Goal: Task Accomplishment & Management: Manage account settings

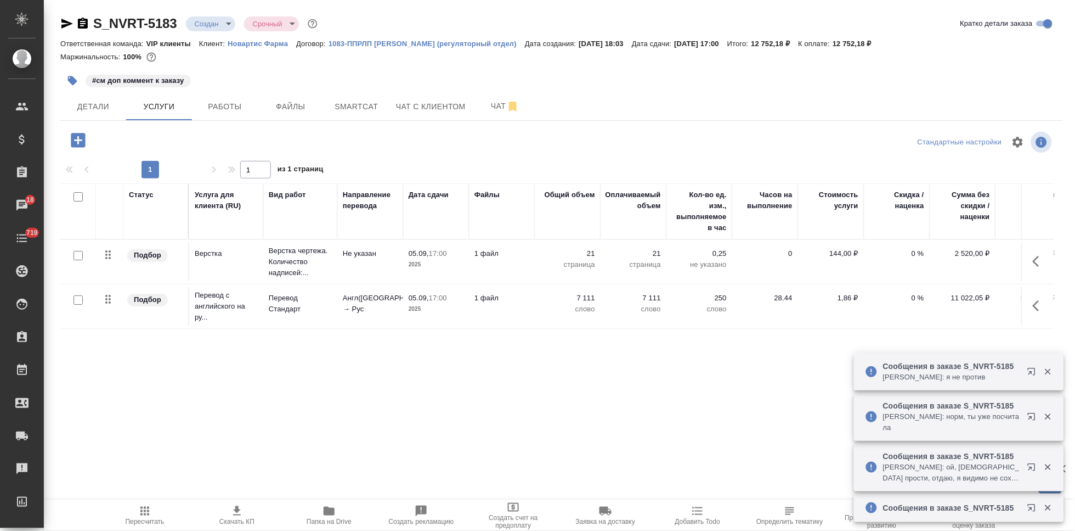
click at [226, 27] on body "🙏 .cls-1 fill:#fff; AWATERA Kabargina [PERSON_NAME] Спецификации Заказы 18 Чаты…" at bounding box center [537, 265] width 1075 height 531
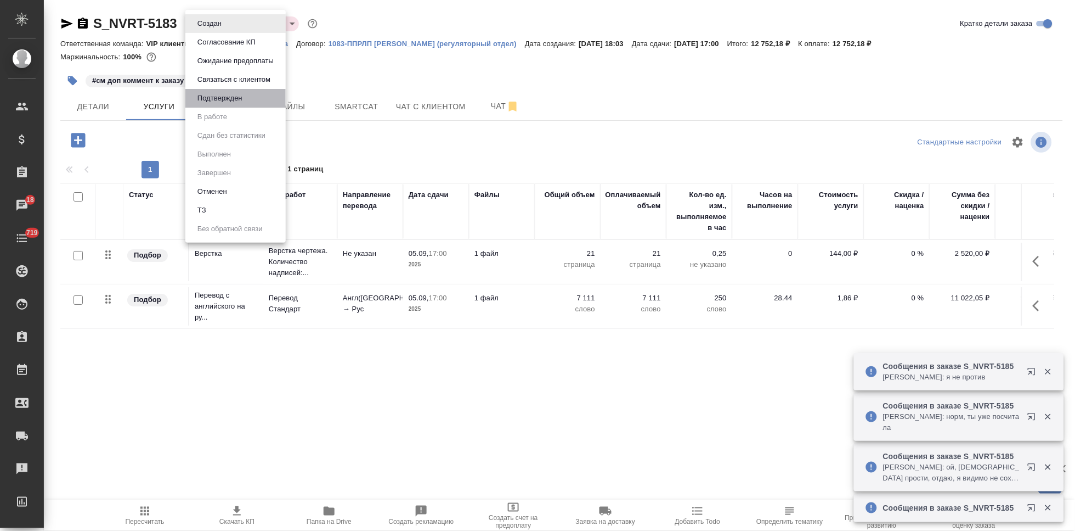
click at [247, 92] on li "Подтвержден" at bounding box center [235, 98] width 100 height 19
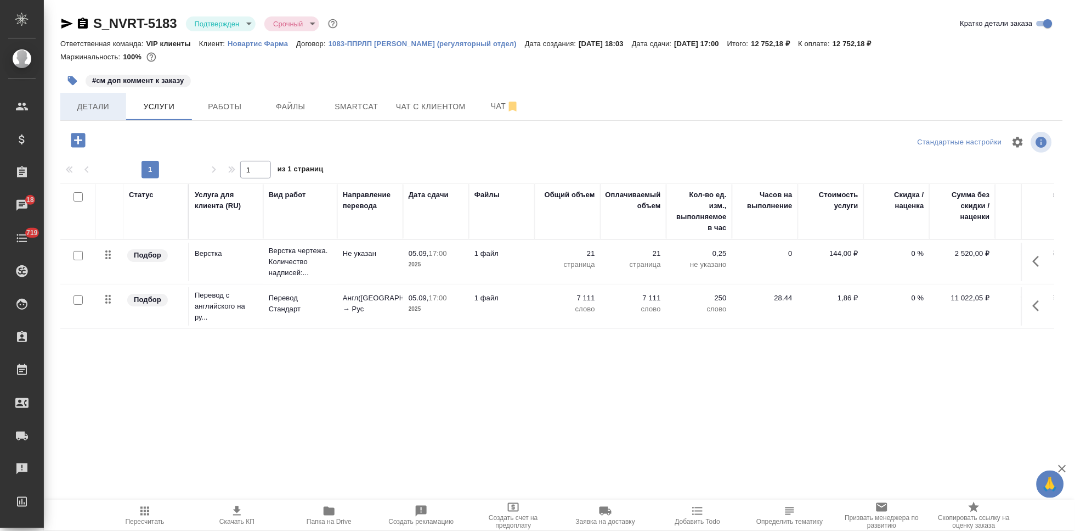
click at [111, 113] on button "Детали" at bounding box center [93, 106] width 66 height 27
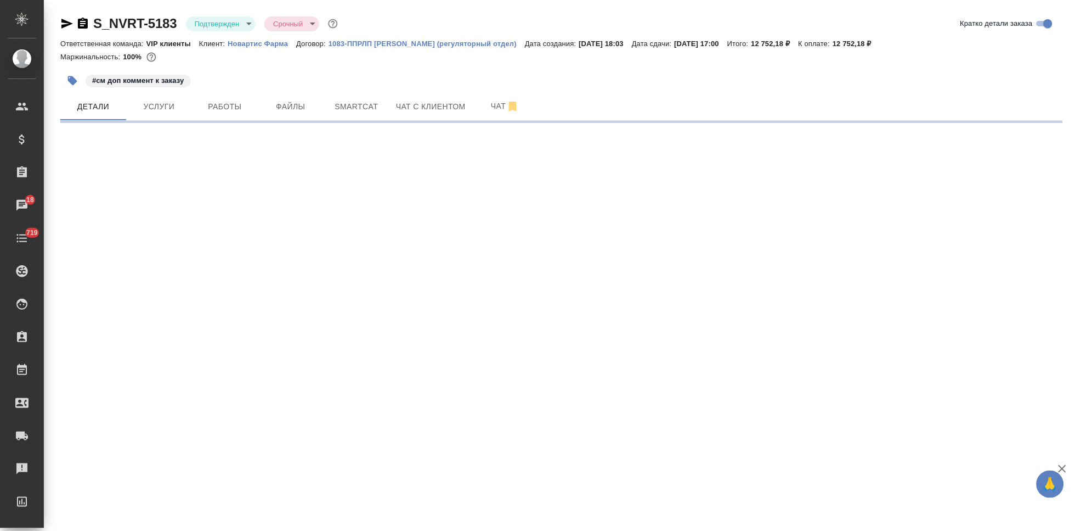
select select "RU"
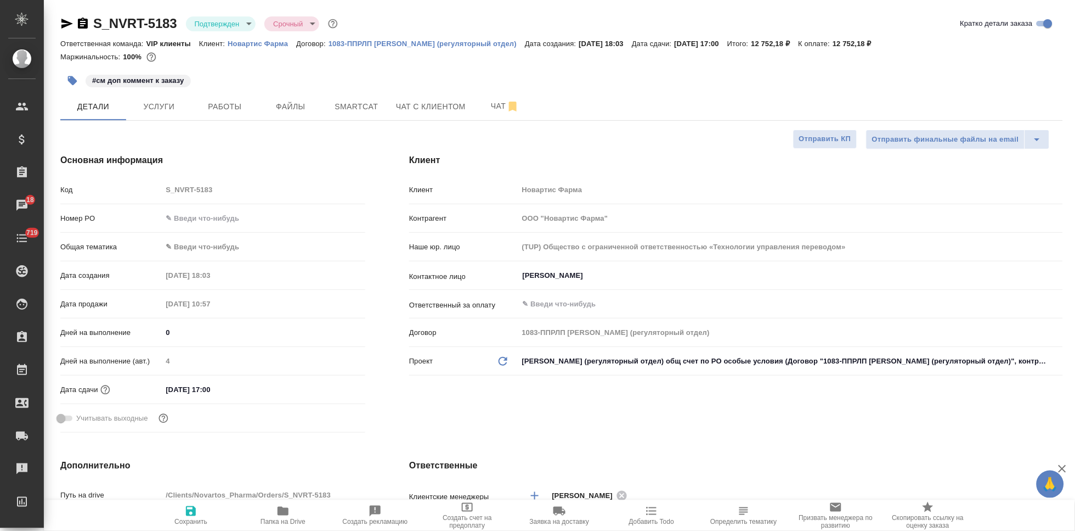
type textarea "x"
click at [495, 108] on span "Чат" at bounding box center [505, 106] width 53 height 14
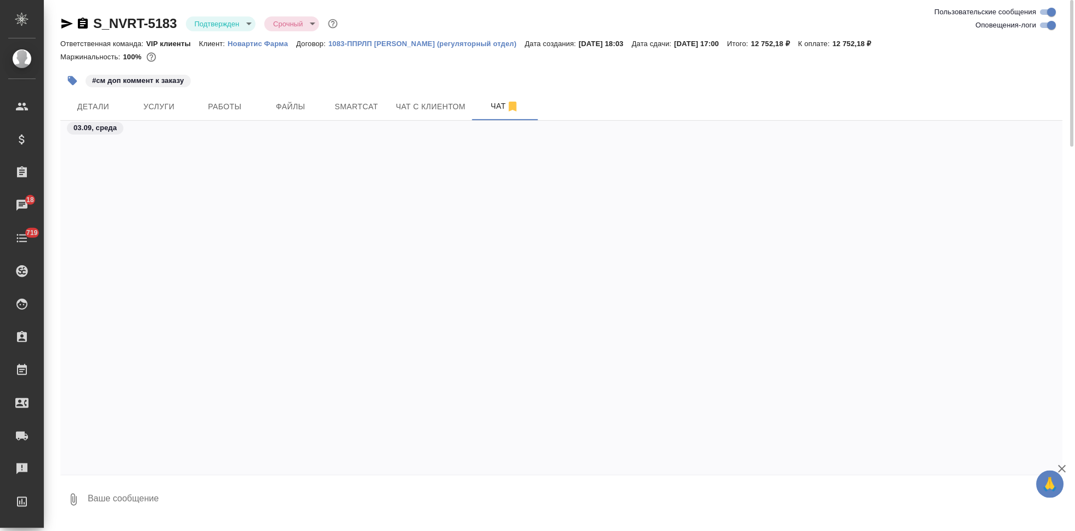
scroll to position [6462, 0]
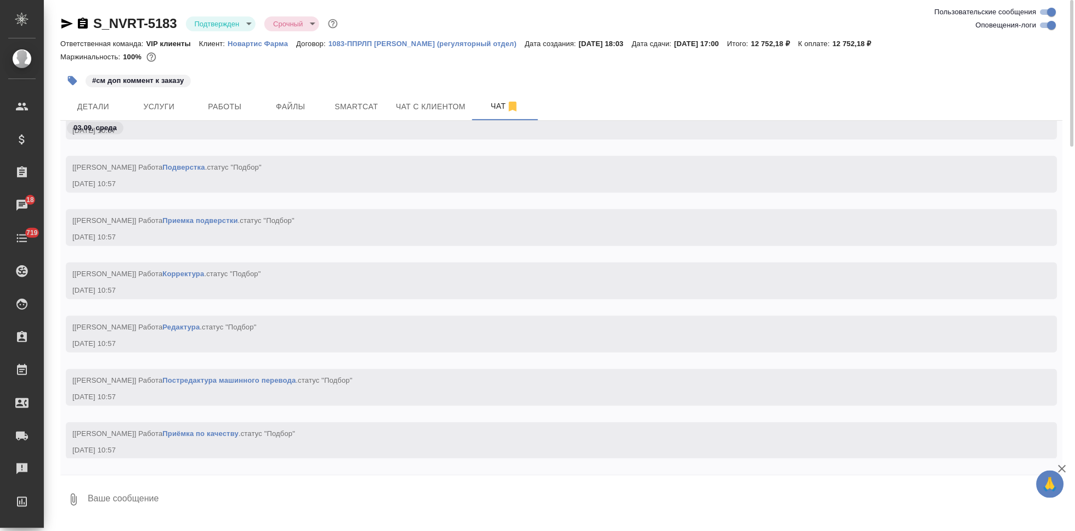
click at [184, 503] on textarea at bounding box center [575, 499] width 977 height 37
type textarea """
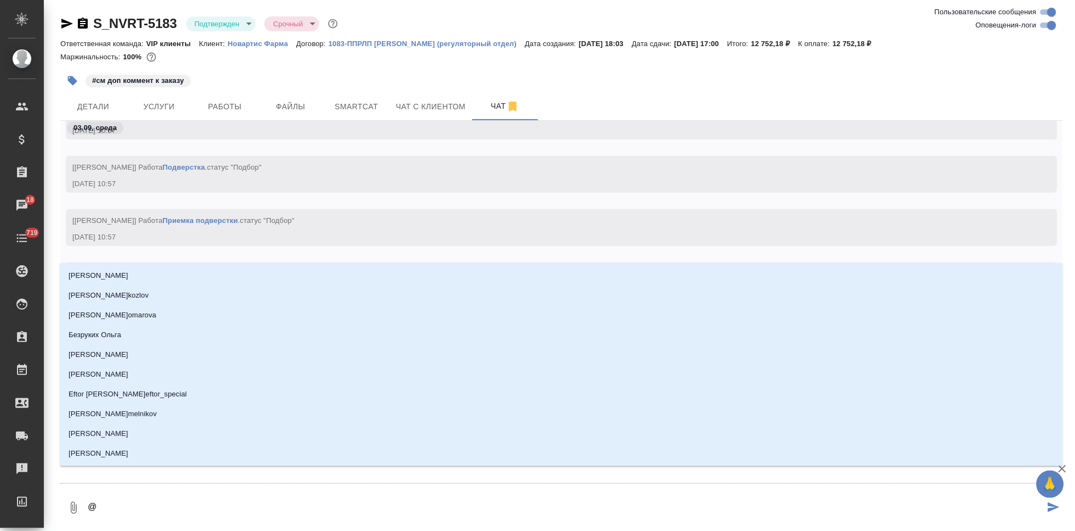
type textarea "@г"
type input "г"
type textarea "@гр"
type input "гр"
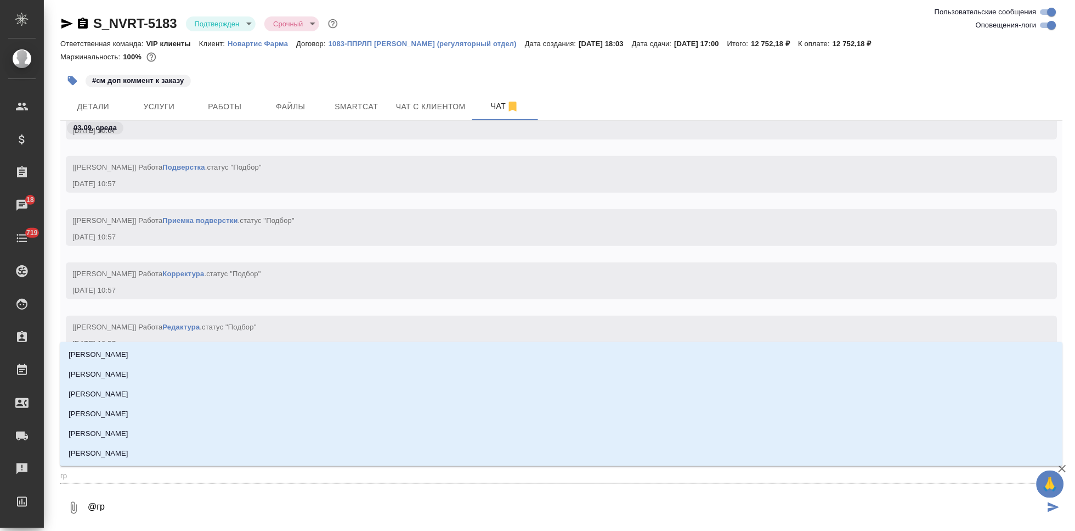
type textarea "@гра"
type input "гра"
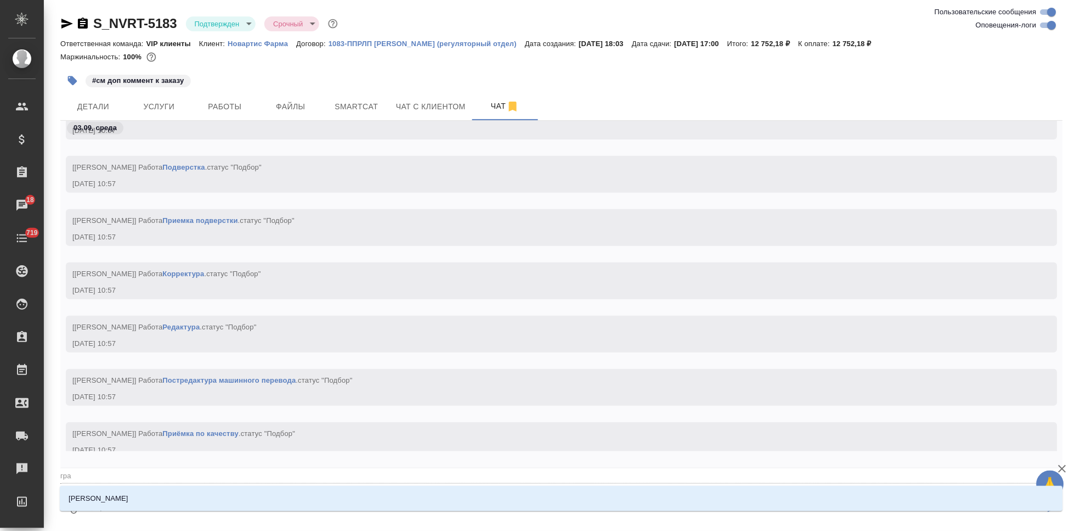
type textarea "@граб"
type input "граб"
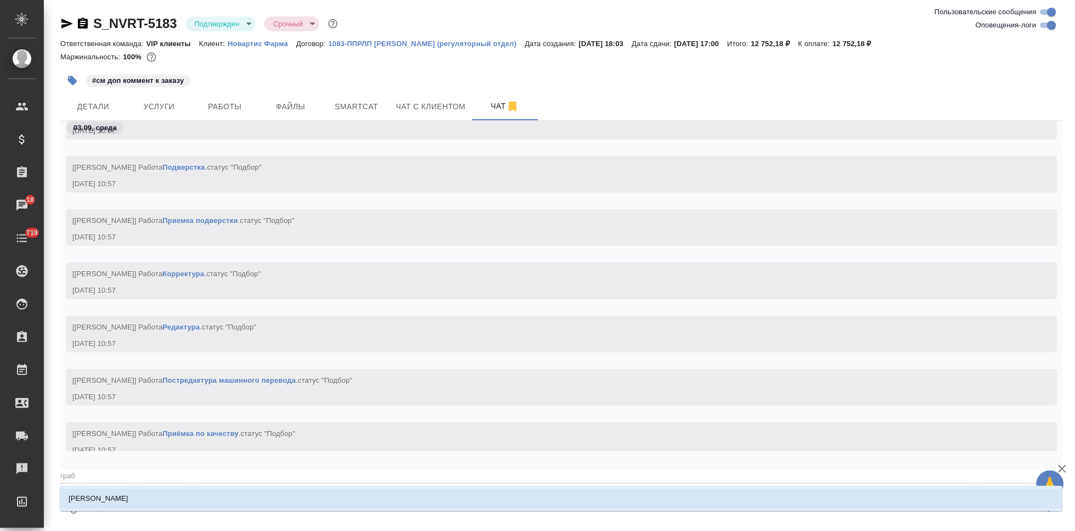
click at [289, 508] on li "[PERSON_NAME]" at bounding box center [562, 498] width 1004 height 20
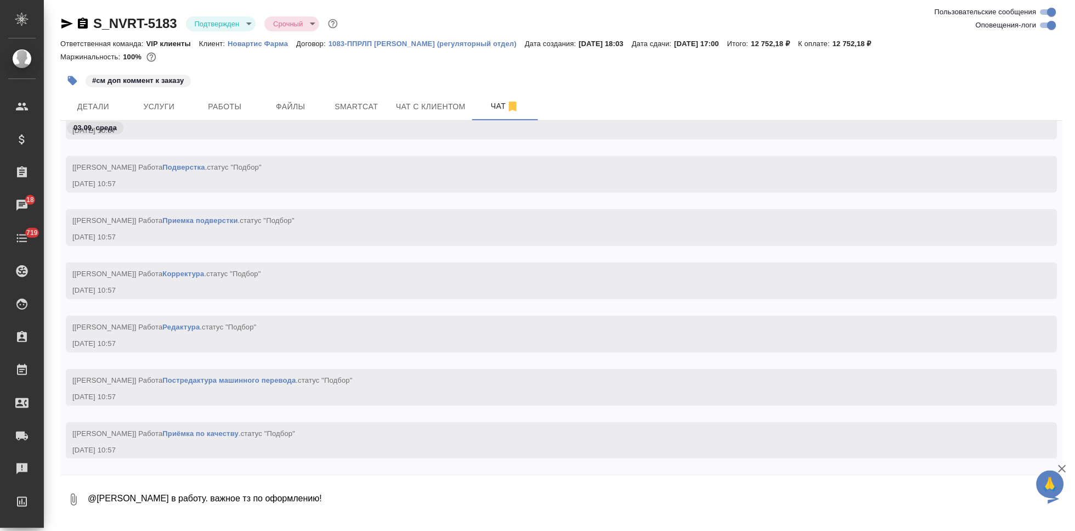
type textarea "@[PERSON_NAME] в работу. важное тз по оформлению!"
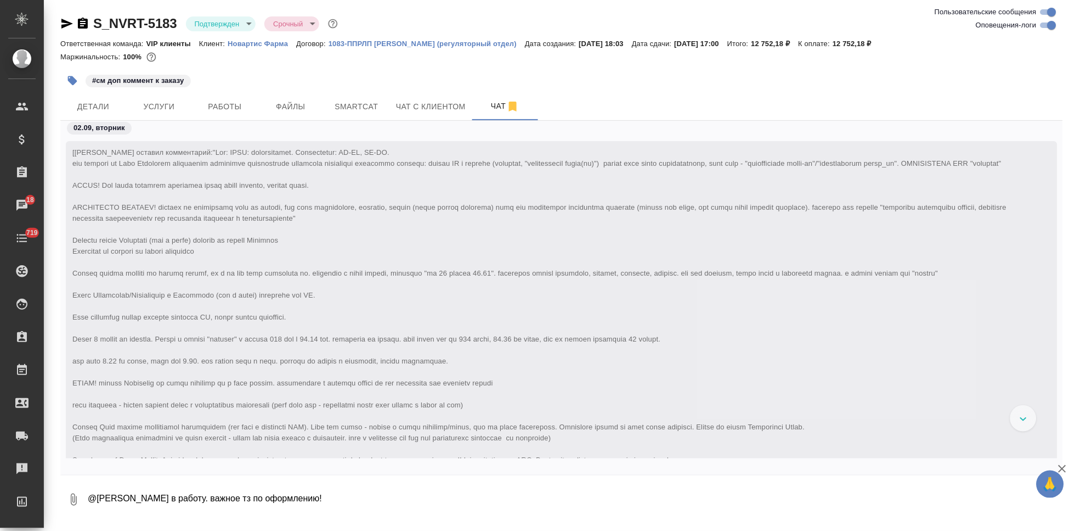
scroll to position [1566, 0]
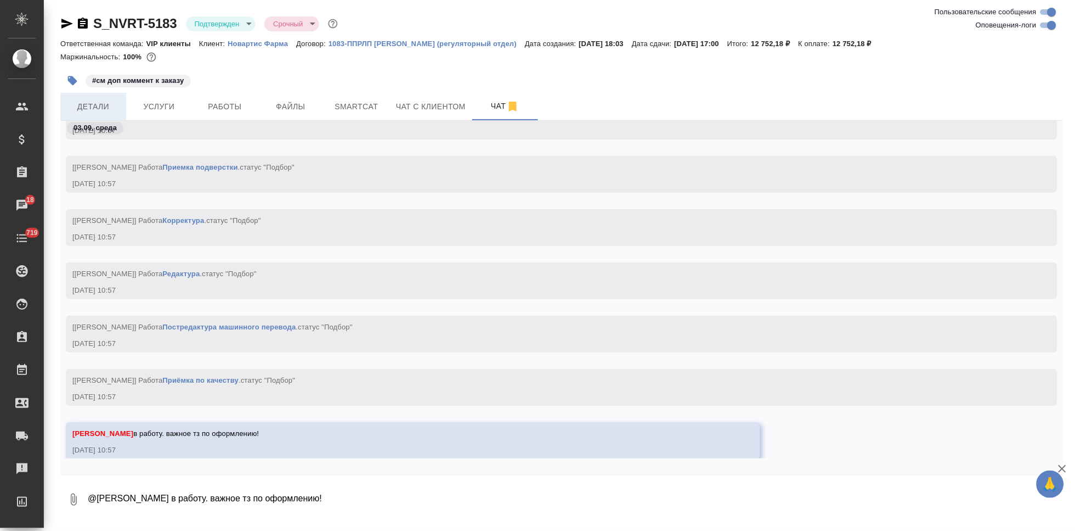
click at [90, 110] on span "Детали" at bounding box center [93, 107] width 53 height 14
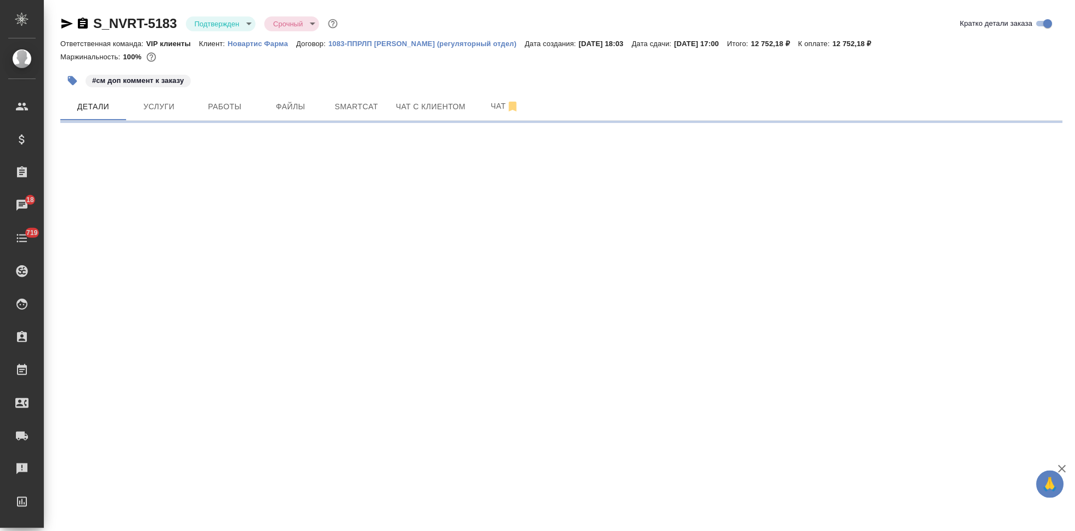
select select "RU"
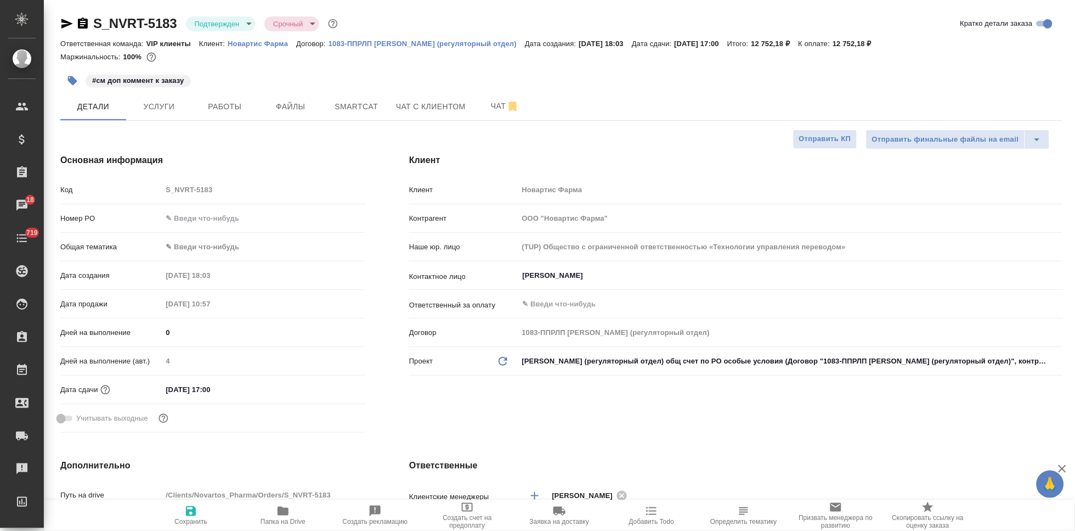
type textarea "x"
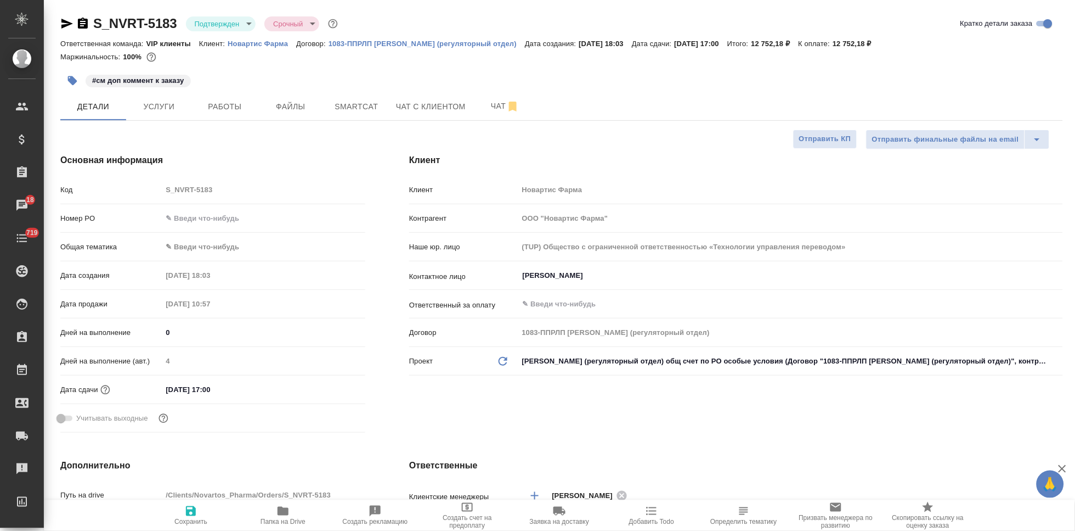
type textarea "x"
click at [494, 108] on span "Чат" at bounding box center [505, 106] width 53 height 14
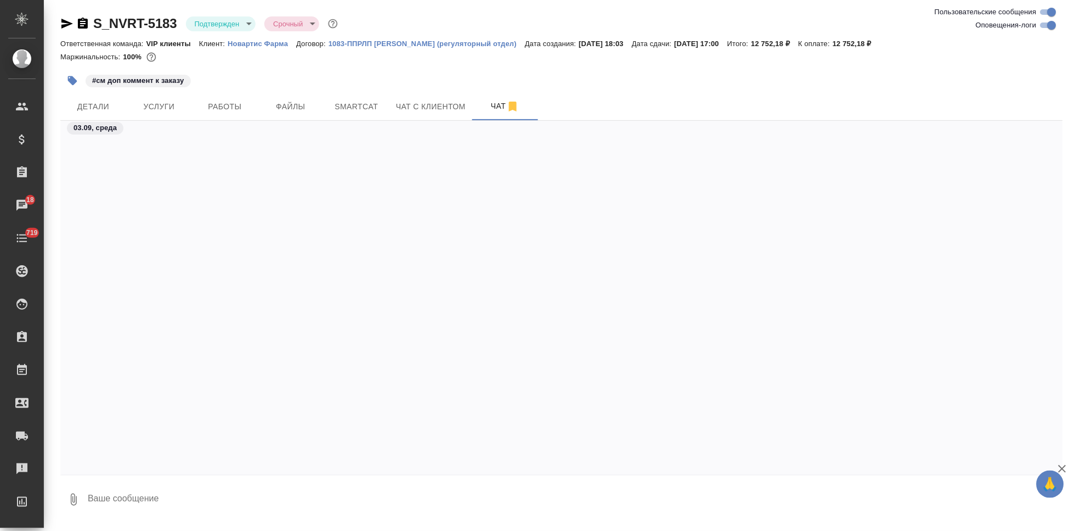
scroll to position [7102, 0]
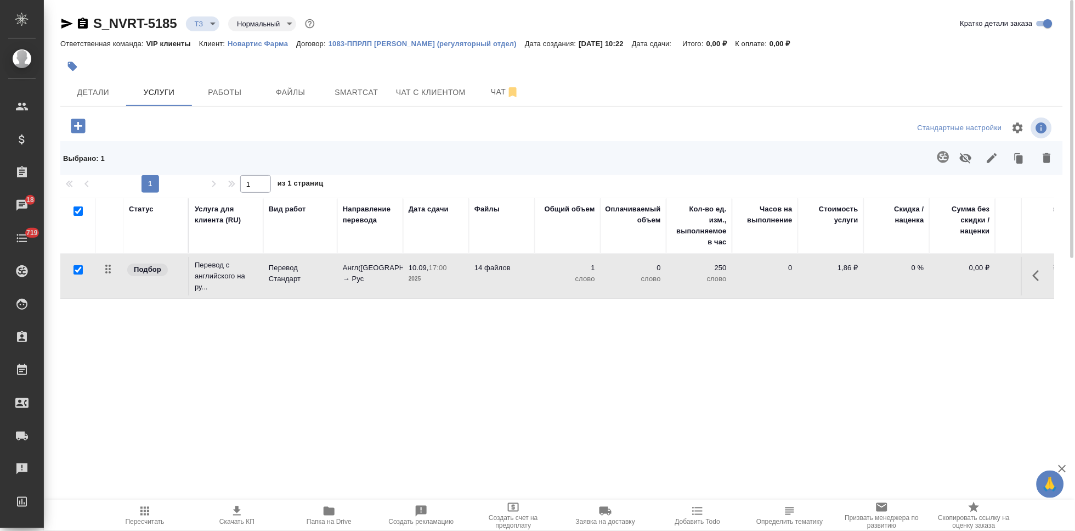
click at [1033, 275] on button "button" at bounding box center [1040, 275] width 26 height 26
click at [976, 274] on icon "button" at bounding box center [977, 275] width 13 height 13
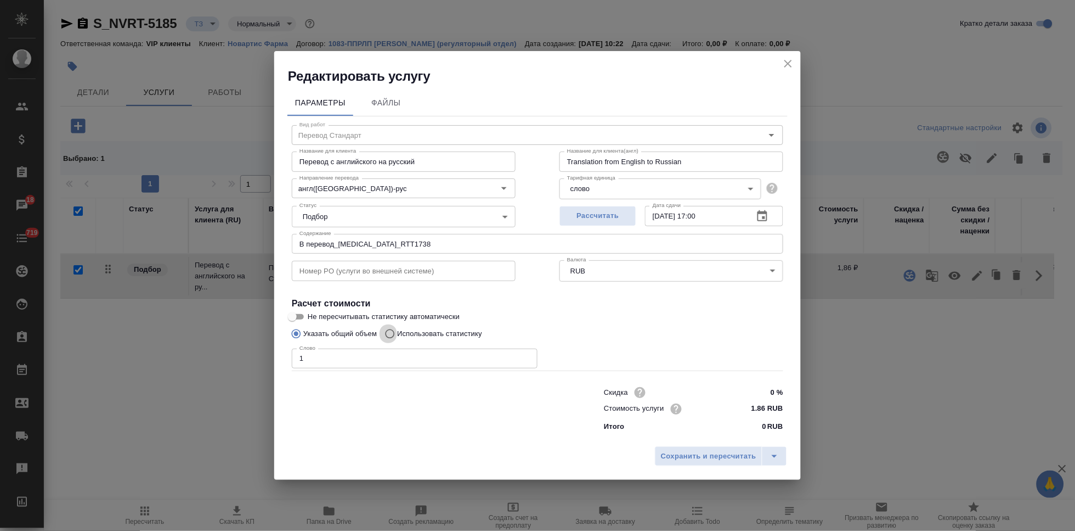
click at [390, 334] on input "Использовать статистику" at bounding box center [389, 333] width 18 height 21
radio input "true"
radio input "false"
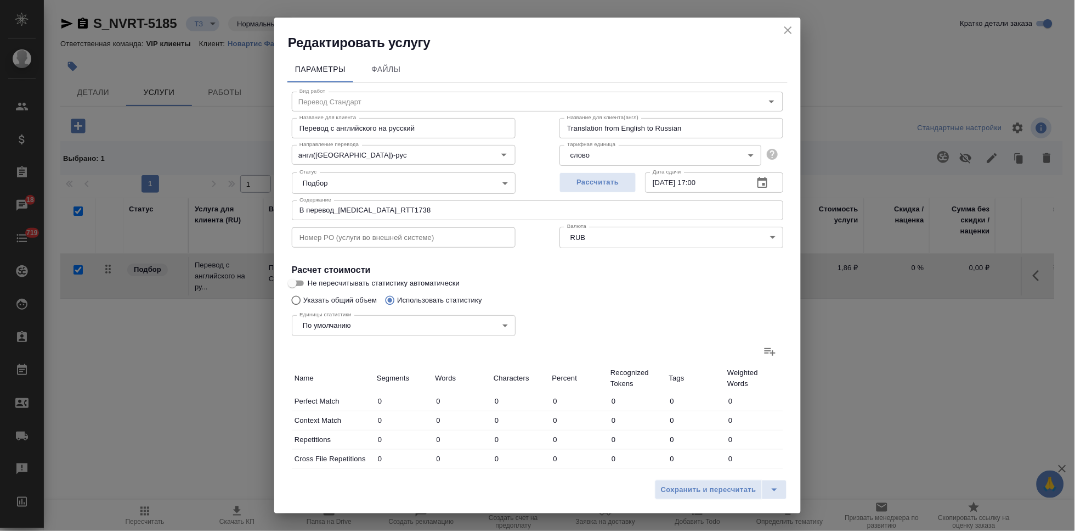
click at [757, 347] on label at bounding box center [770, 351] width 26 height 26
click at [0, 0] on input "file" at bounding box center [0, 0] width 0 height 0
type input "471"
type input "963"
type input "6319"
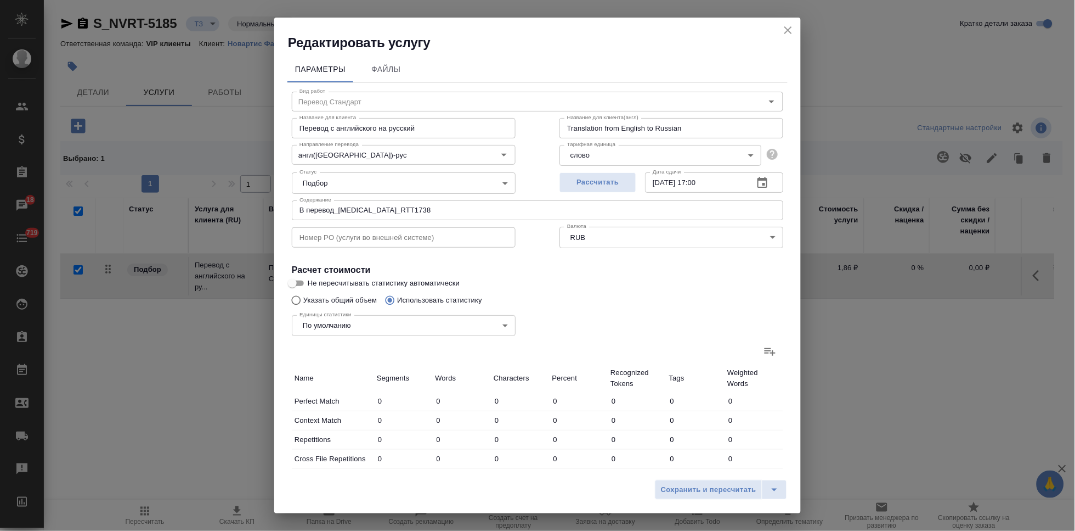
type input "3993"
type input "10184"
type input "63271"
type input "1241"
type input "2137"
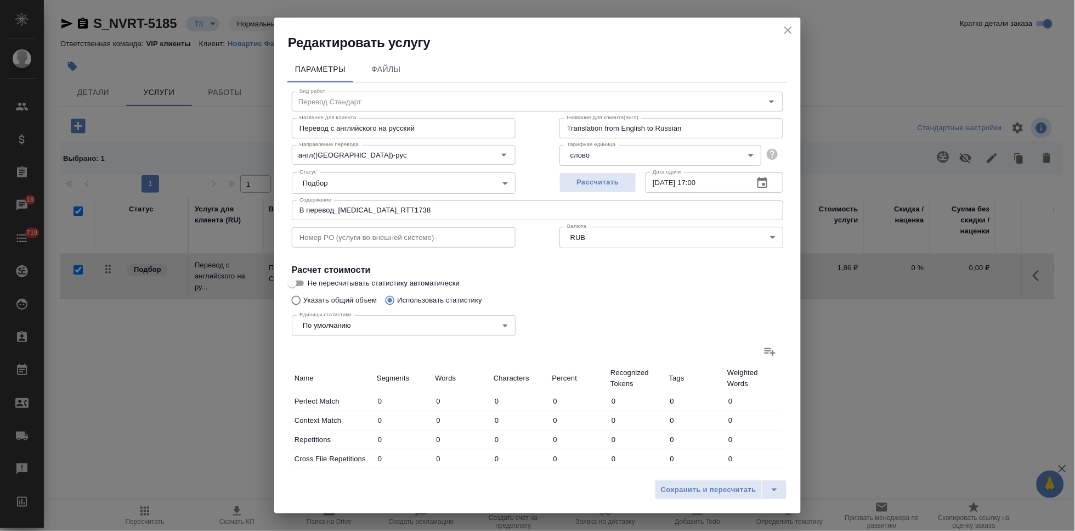
type input "16397"
type input "12701"
type input "28827"
type input "206662"
type input "627"
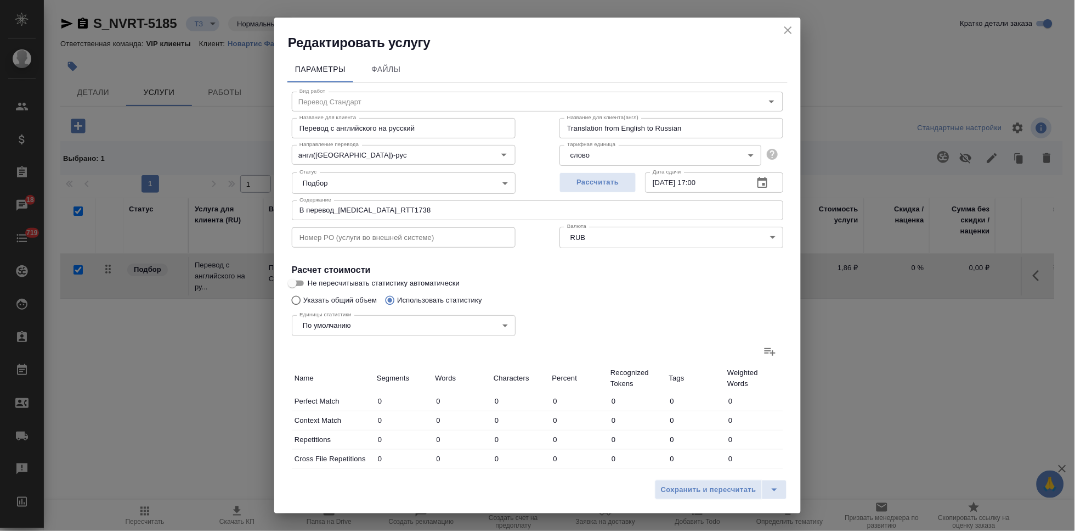
type input "3889"
type input "26187"
type input "242"
type input "2474"
type input "16519"
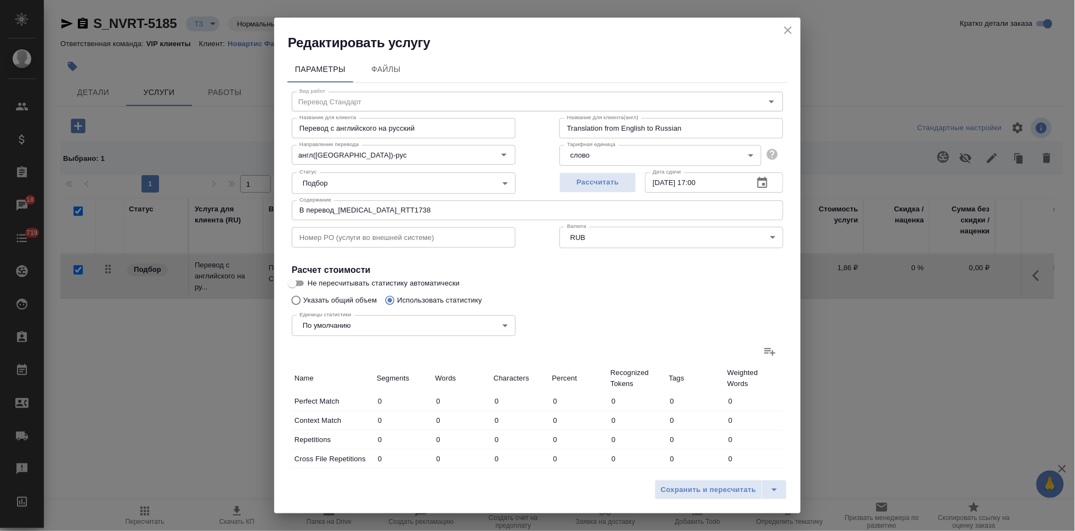
type input "1034"
type input "3524"
type input "24517"
type input "2629"
type input "19661"
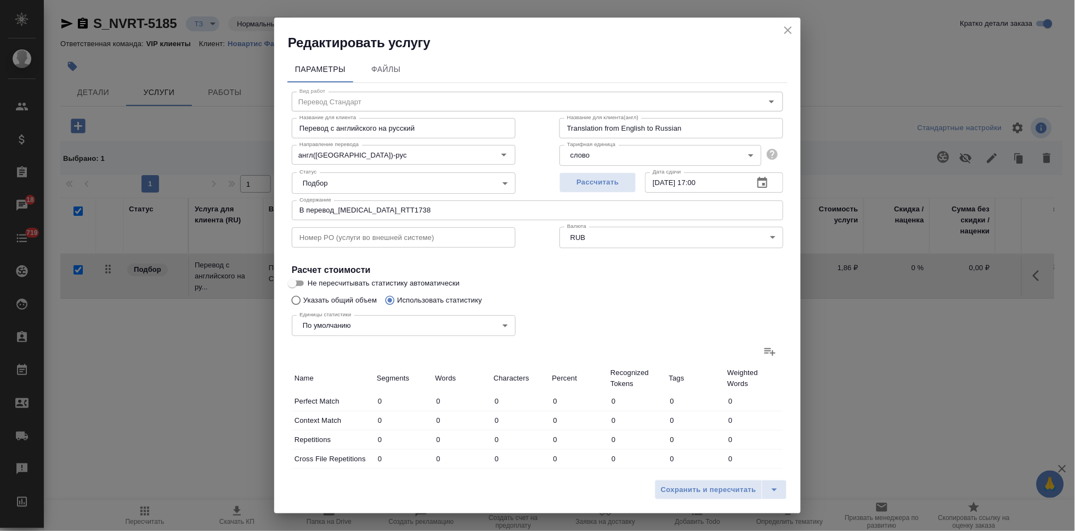
type input "133871"
type input "17704"
type input "59338"
type input "414075"
type input "22938"
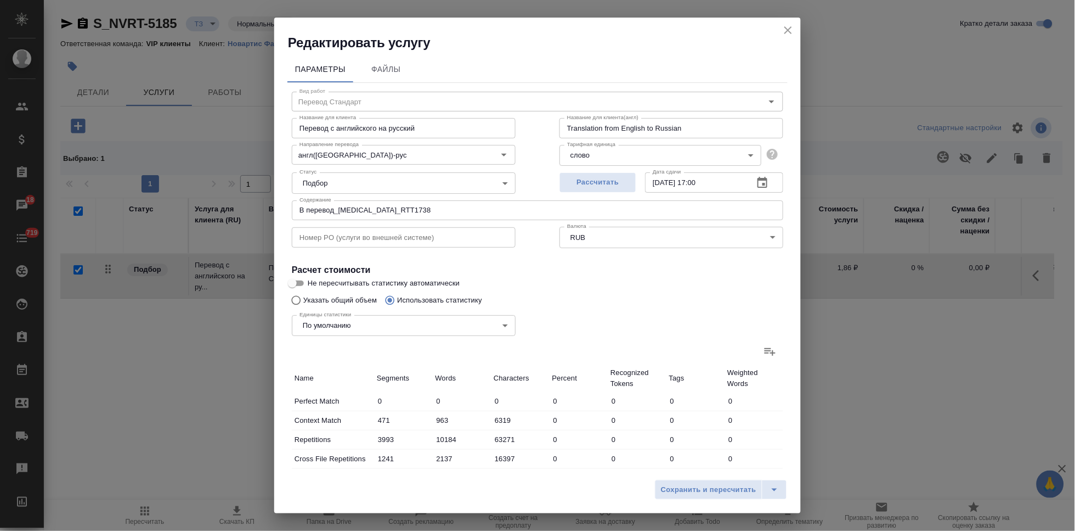
type input "71659"
type input "493743"
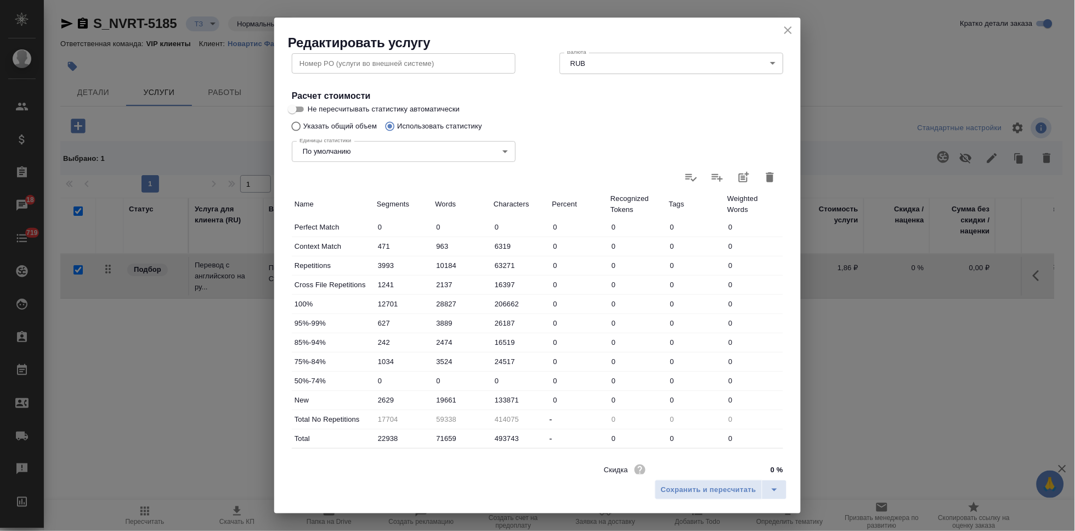
scroll to position [217, 0]
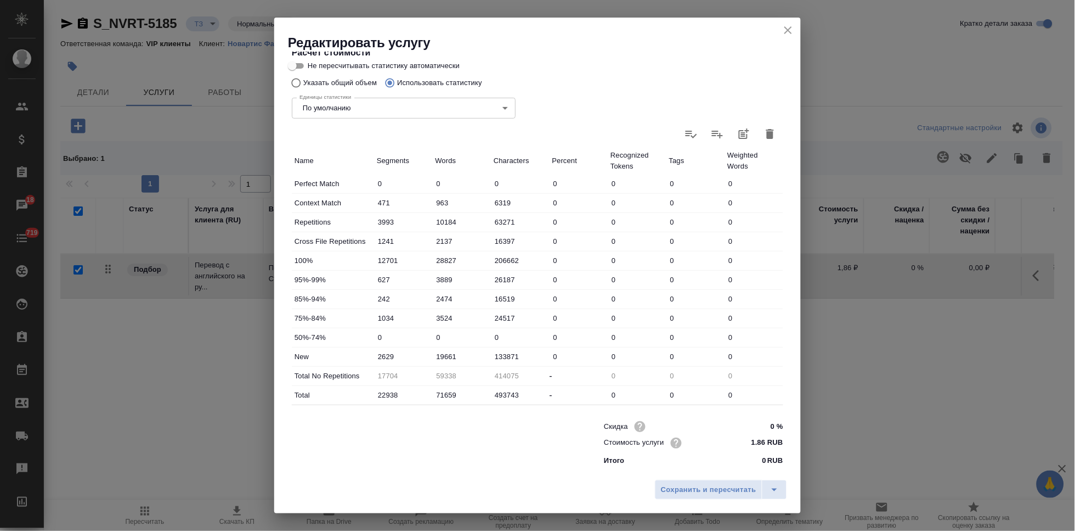
click at [456, 356] on input "19661" at bounding box center [462, 356] width 59 height 16
type input "23593"
click at [782, 481] on button "split button" at bounding box center [774, 490] width 25 height 20
click at [717, 465] on li "Сохранить" at bounding box center [723, 467] width 132 height 18
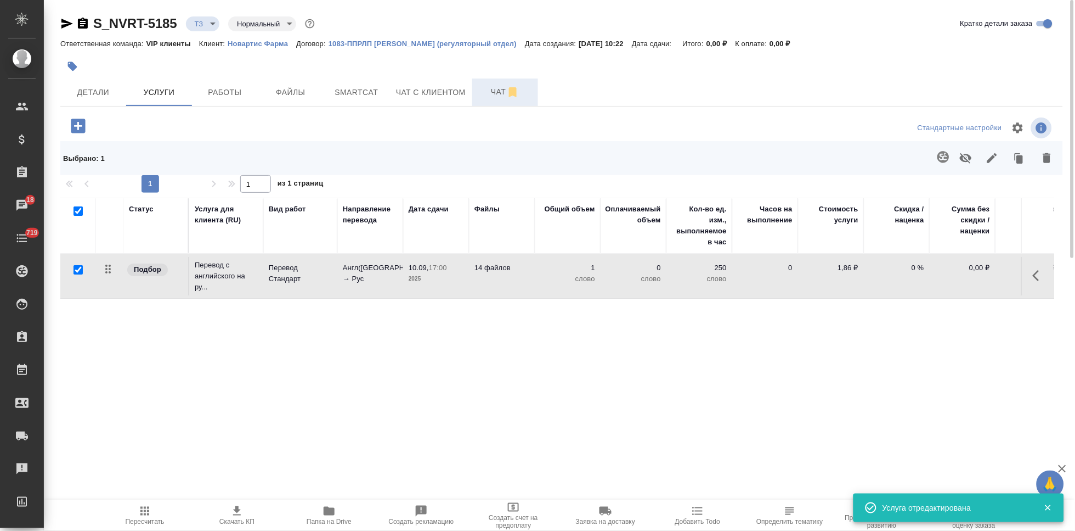
click at [486, 102] on button "Чат" at bounding box center [505, 91] width 66 height 27
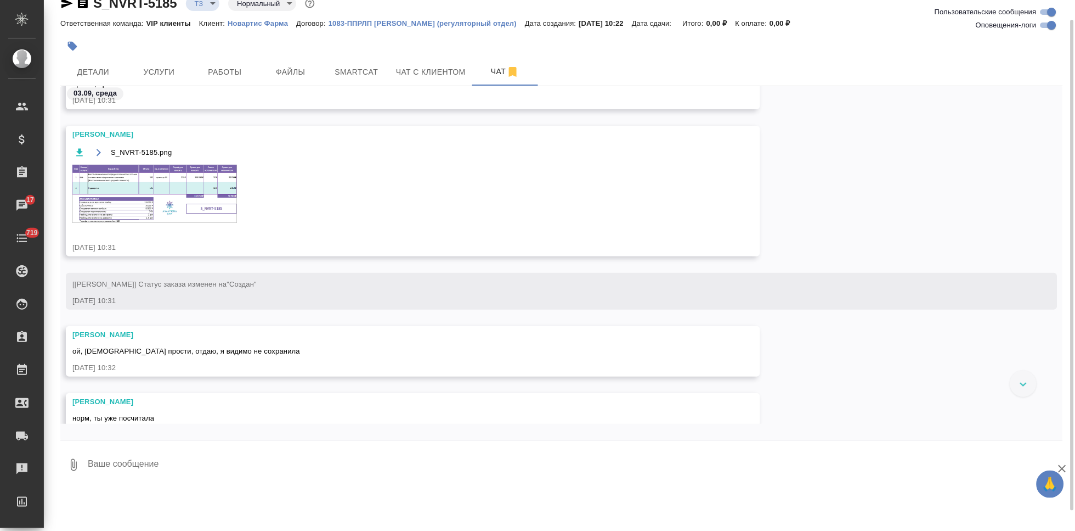
scroll to position [640, 0]
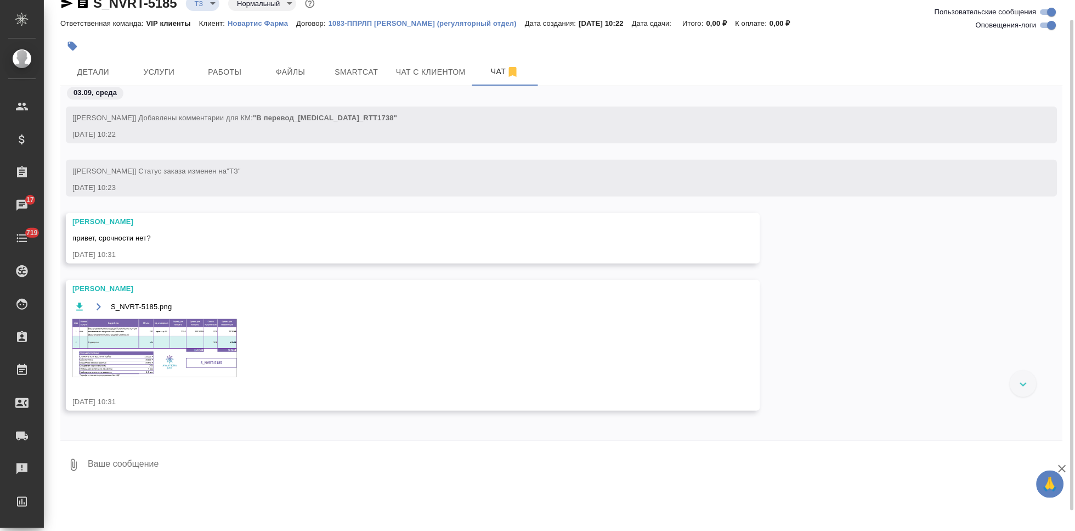
click at [139, 348] on img at bounding box center [154, 348] width 165 height 58
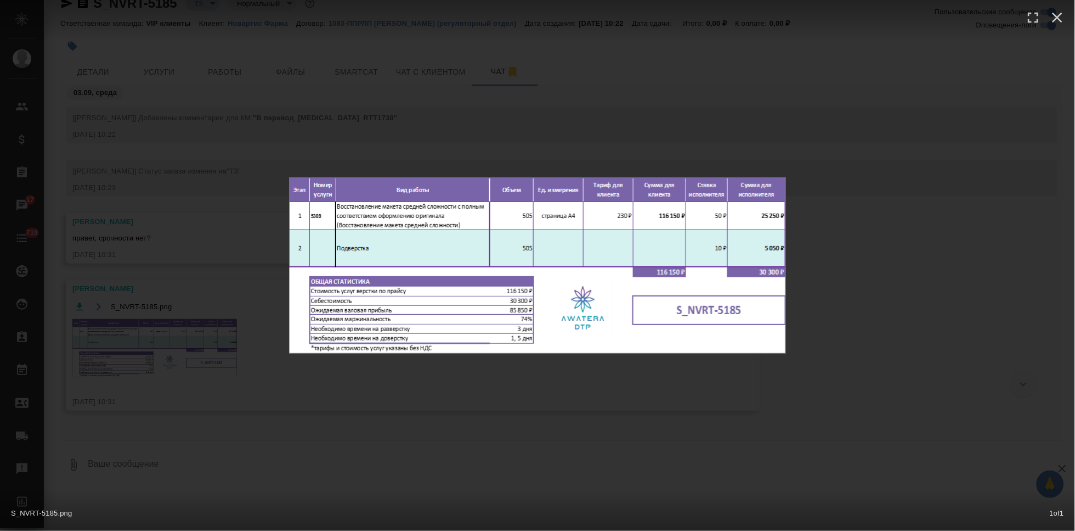
click at [729, 405] on div "S_NVRT-5185.png 1 of 1" at bounding box center [537, 265] width 1075 height 531
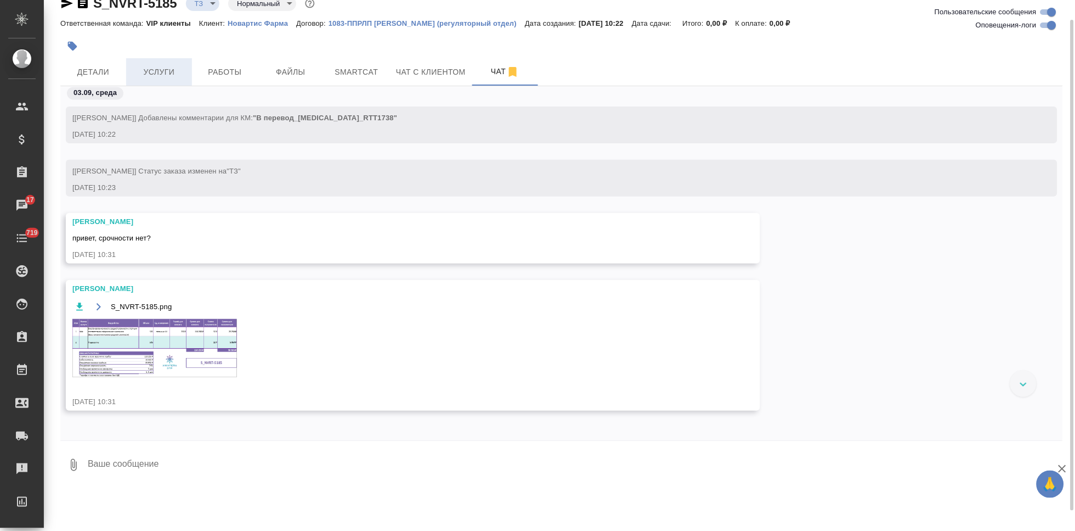
click at [140, 74] on span "Услуги" at bounding box center [159, 72] width 53 height 14
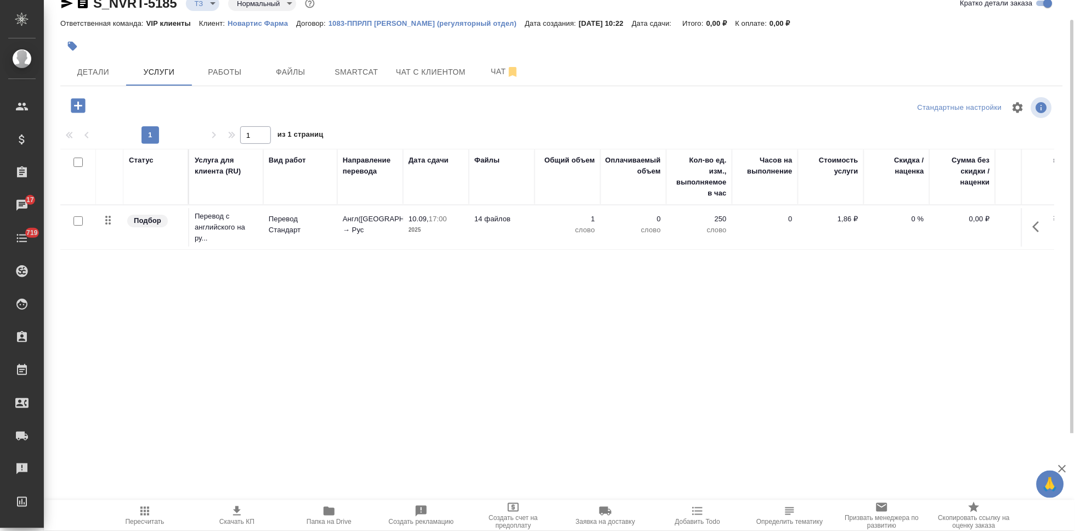
click at [82, 107] on icon "button" at bounding box center [78, 105] width 14 height 14
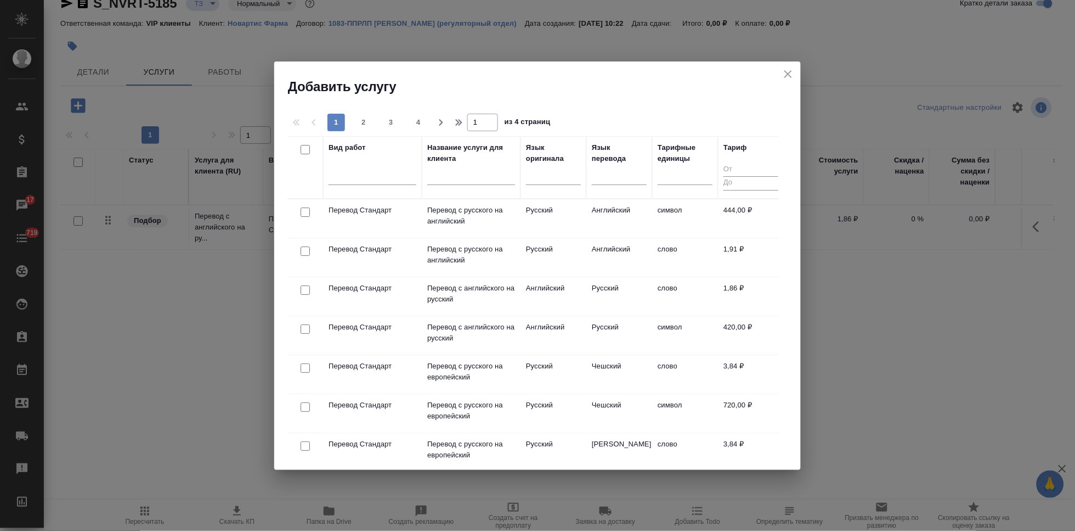
click at [456, 179] on input "text" at bounding box center [471, 178] width 88 height 14
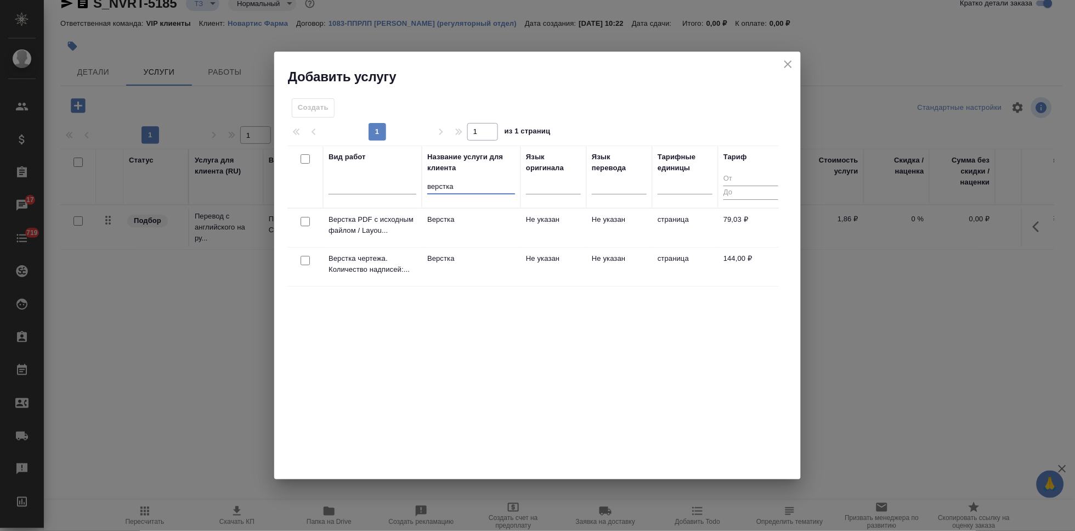
type input "верстка"
click at [591, 272] on td "Не указан" at bounding box center [620, 266] width 66 height 38
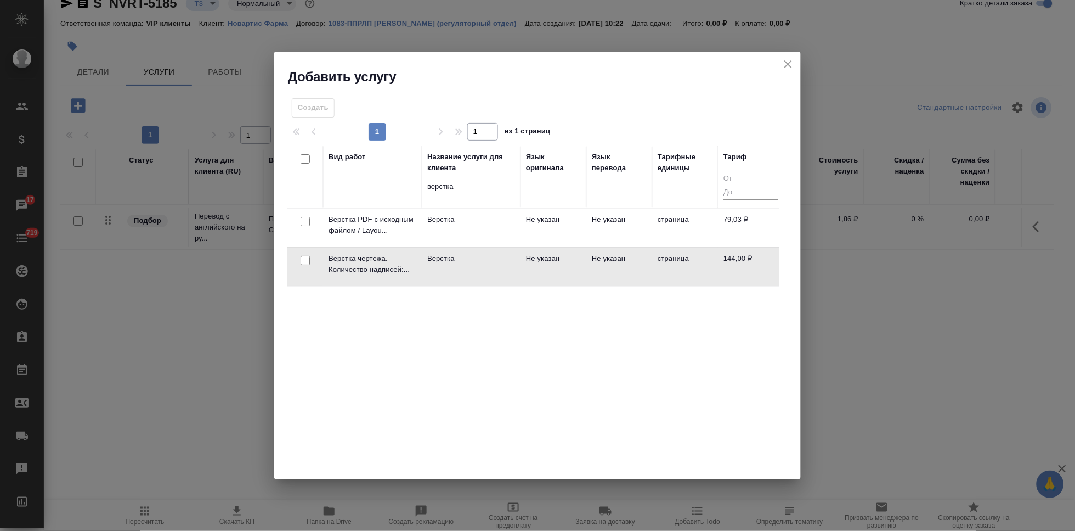
click at [591, 272] on td "Не указан" at bounding box center [620, 266] width 66 height 38
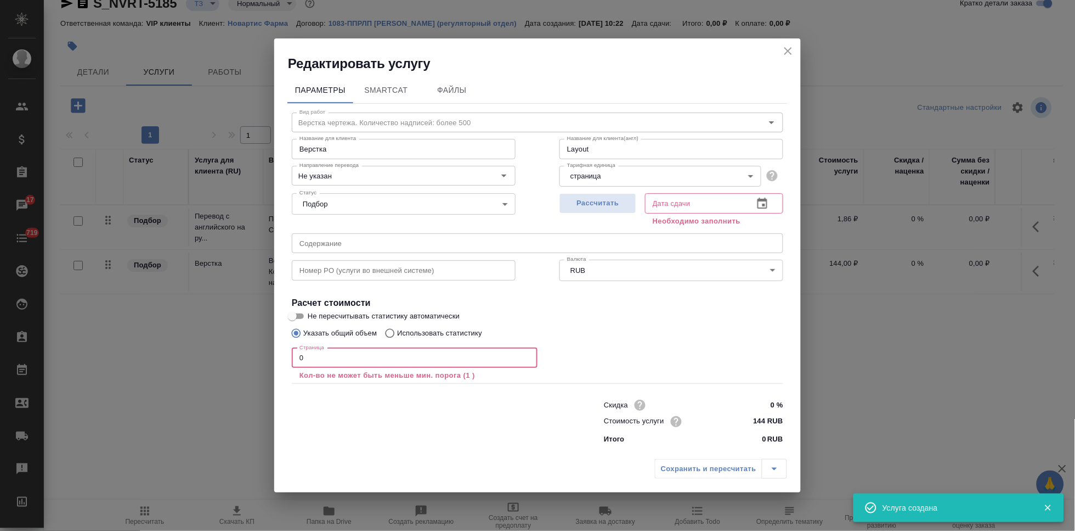
click at [346, 360] on input "0" at bounding box center [415, 358] width 246 height 20
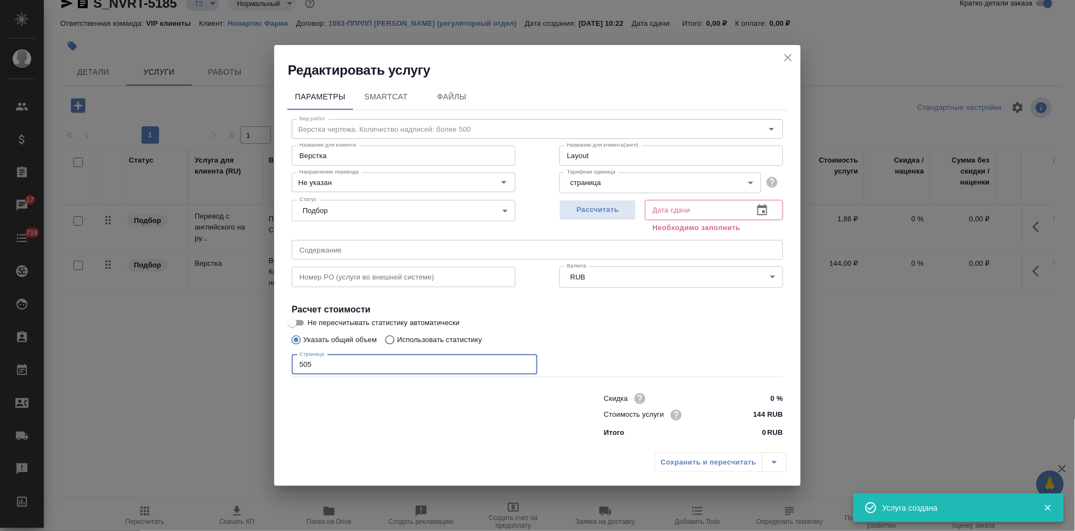
type input "505"
click at [761, 205] on icon "button" at bounding box center [762, 210] width 13 height 13
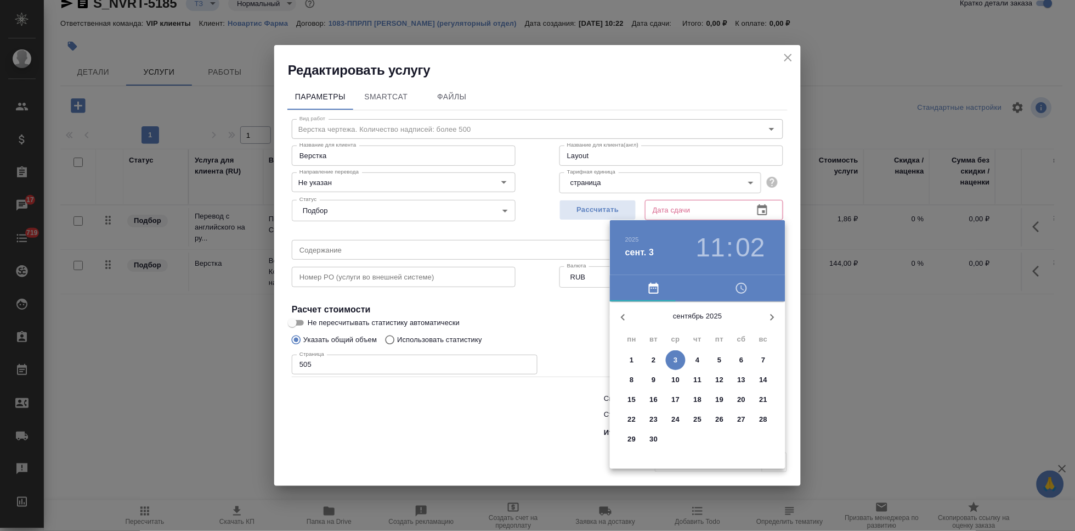
click at [680, 400] on span "17" at bounding box center [676, 399] width 20 height 11
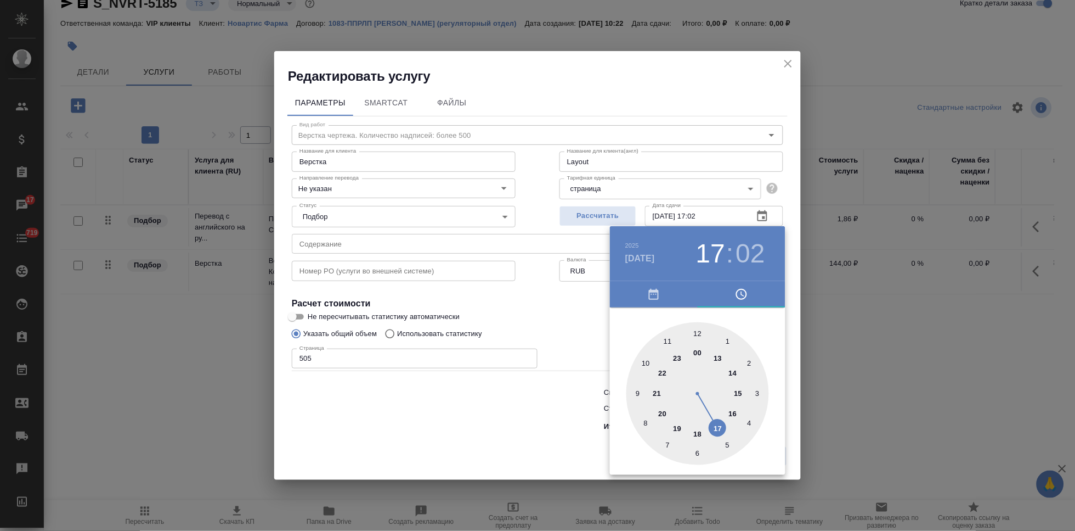
drag, startPoint x: 674, startPoint y: 346, endPoint x: 715, endPoint y: 416, distance: 81.4
click at [715, 416] on div at bounding box center [698, 393] width 143 height 143
type input "17.09.2025 17:00"
drag, startPoint x: 707, startPoint y: 330, endPoint x: 696, endPoint y: 330, distance: 11.0
click at [696, 330] on div at bounding box center [698, 393] width 143 height 143
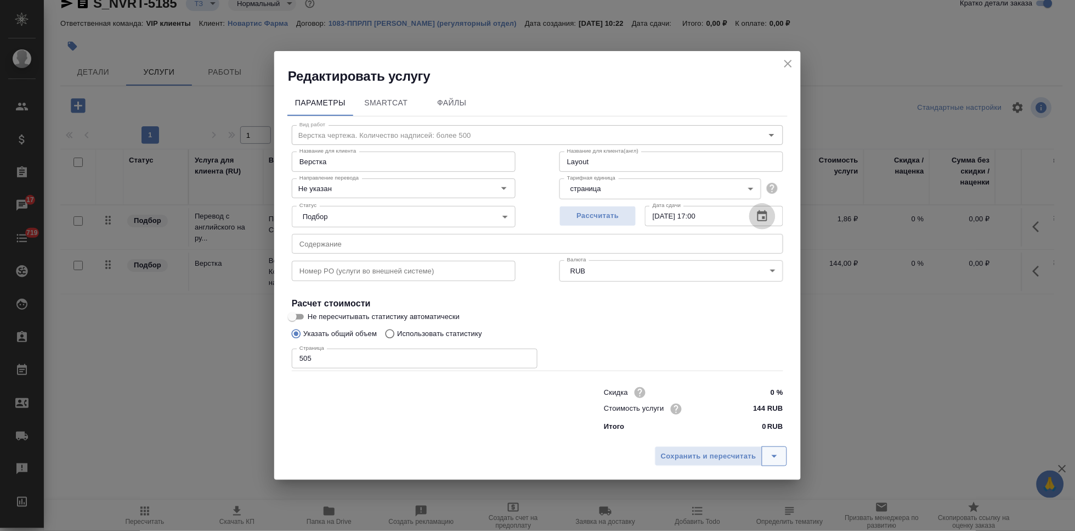
click at [780, 457] on icon "split button" at bounding box center [774, 455] width 13 height 13
click at [702, 438] on li "Сохранить" at bounding box center [723, 433] width 132 height 18
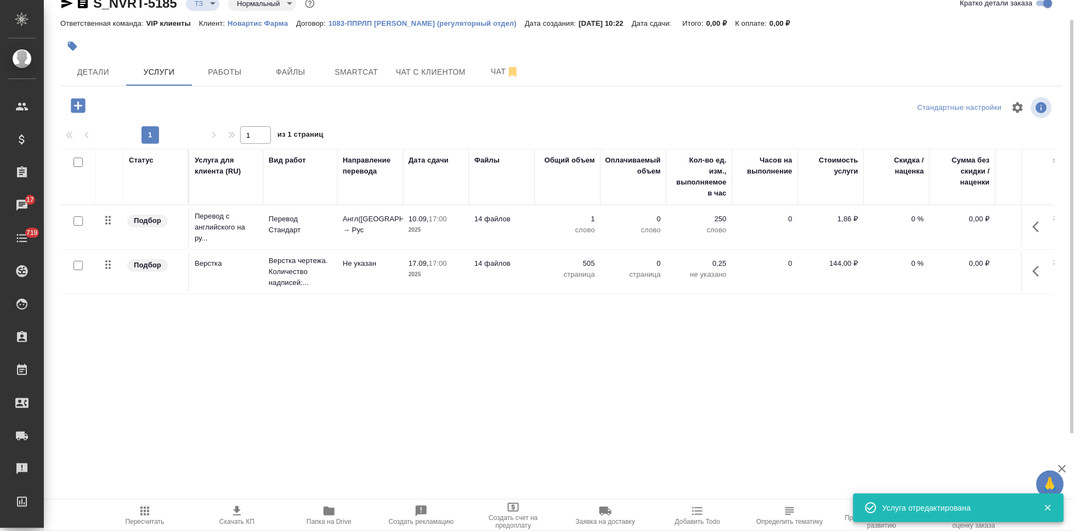
click at [153, 514] on span "Пересчитать" at bounding box center [144, 514] width 79 height 21
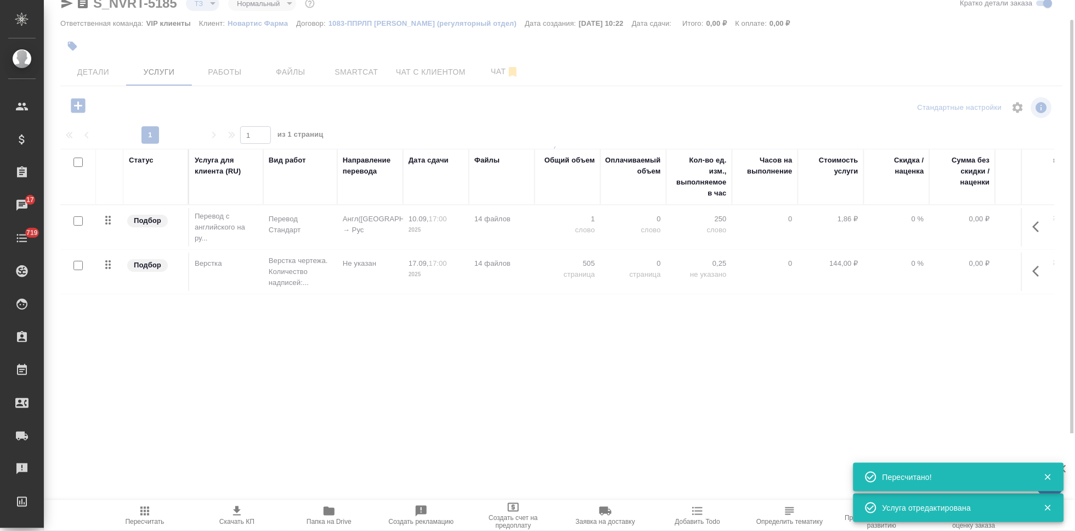
type input "new"
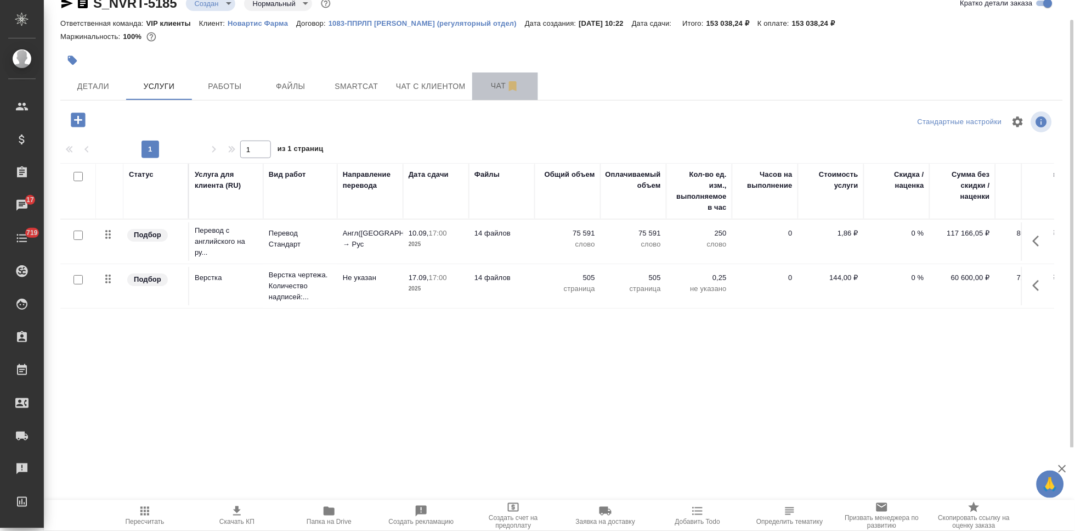
click at [488, 89] on span "Чат" at bounding box center [505, 86] width 53 height 14
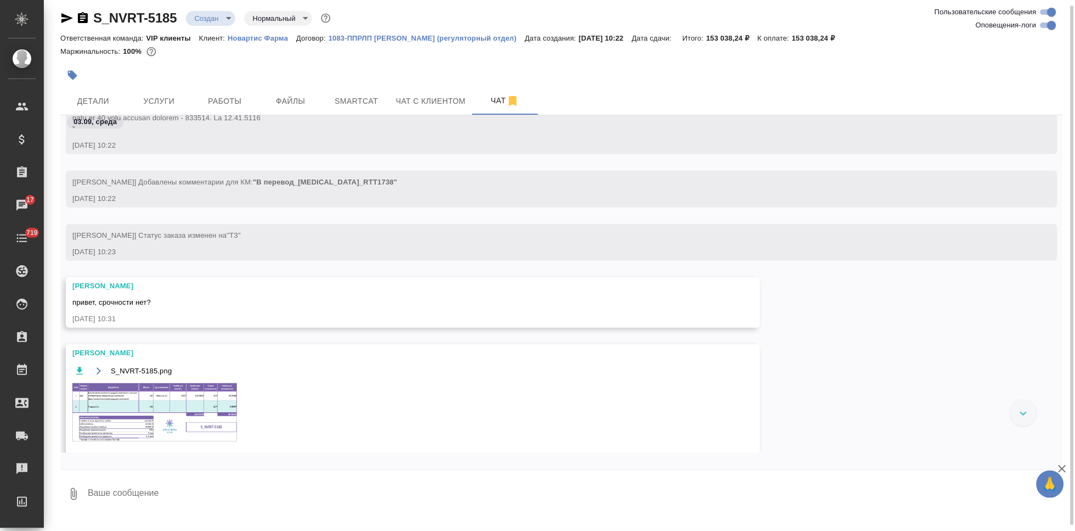
scroll to position [679, 0]
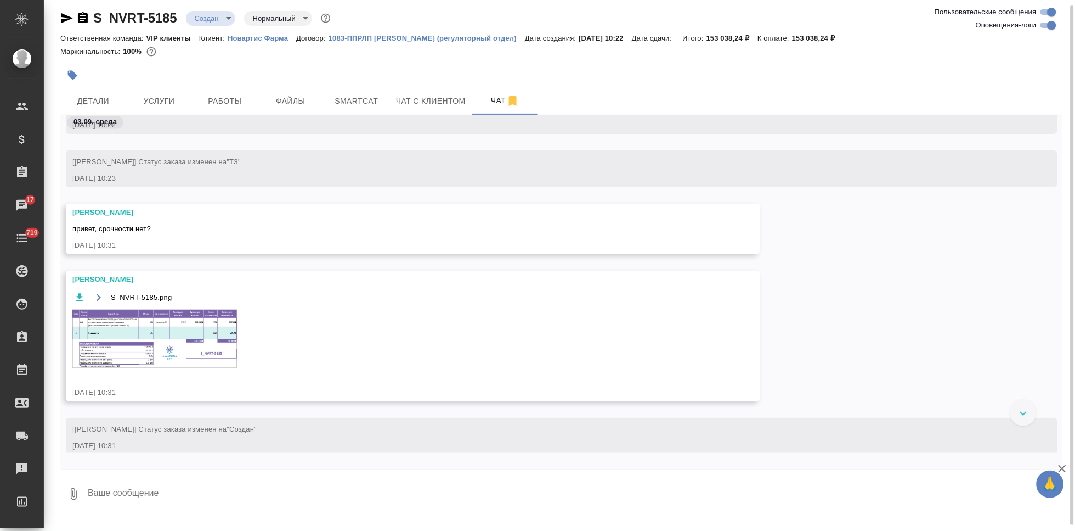
click at [178, 345] on img at bounding box center [154, 338] width 165 height 58
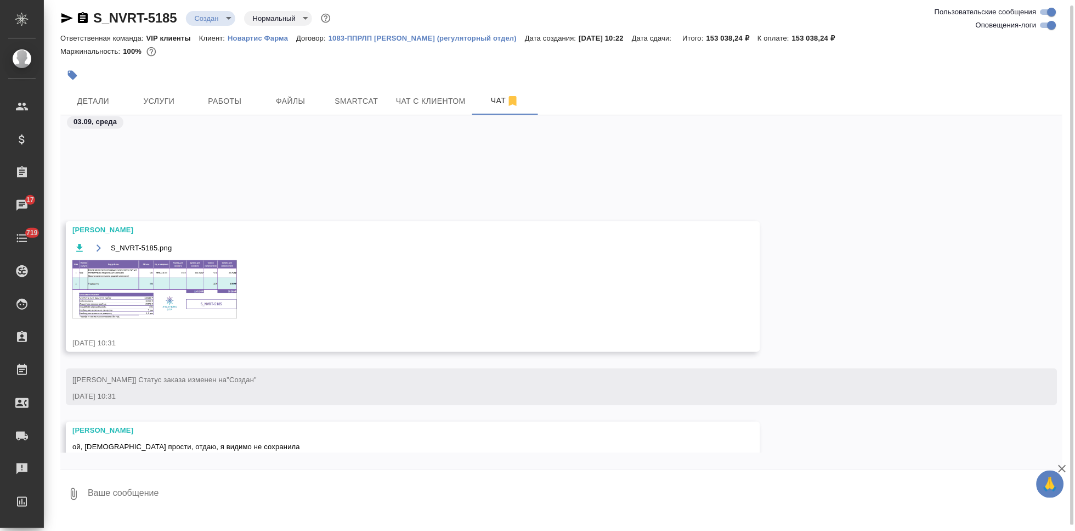
scroll to position [885, 0]
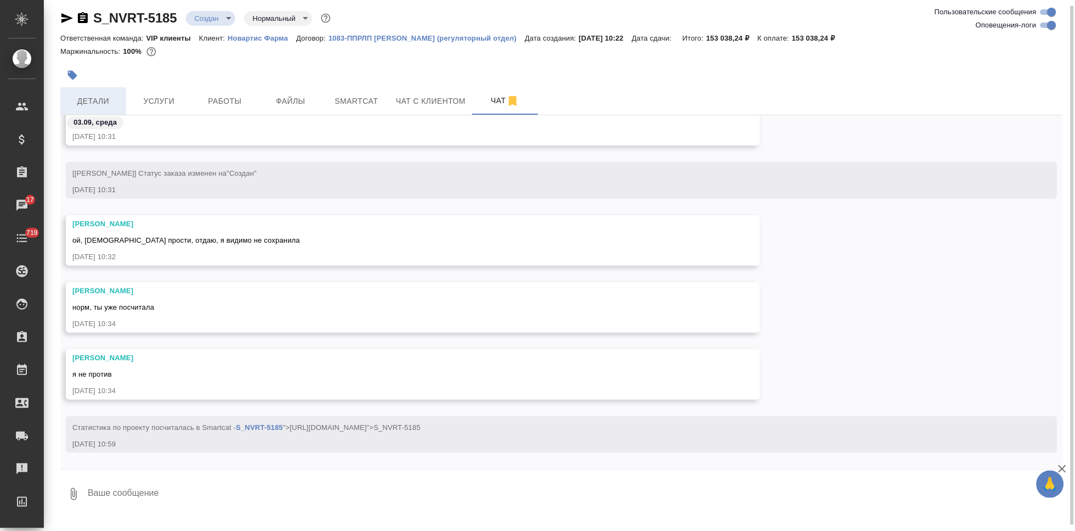
click at [115, 101] on span "Детали" at bounding box center [93, 101] width 53 height 14
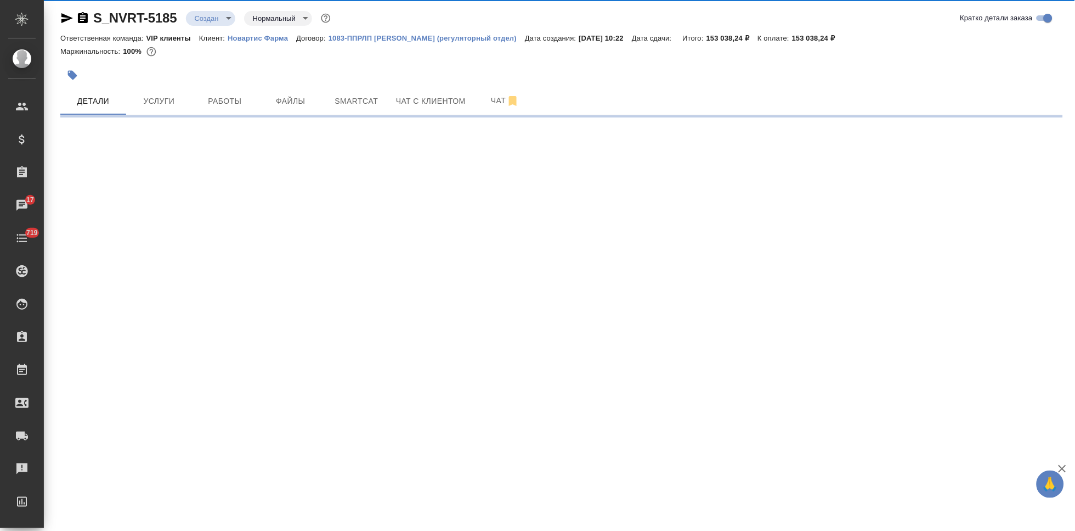
select select "RU"
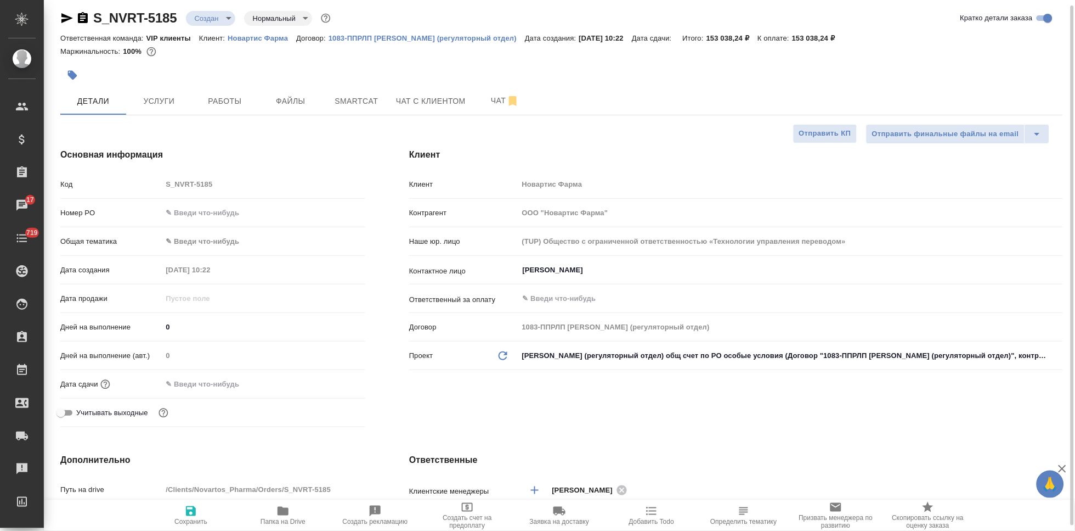
type textarea "x"
type input "[PERSON_NAME]"
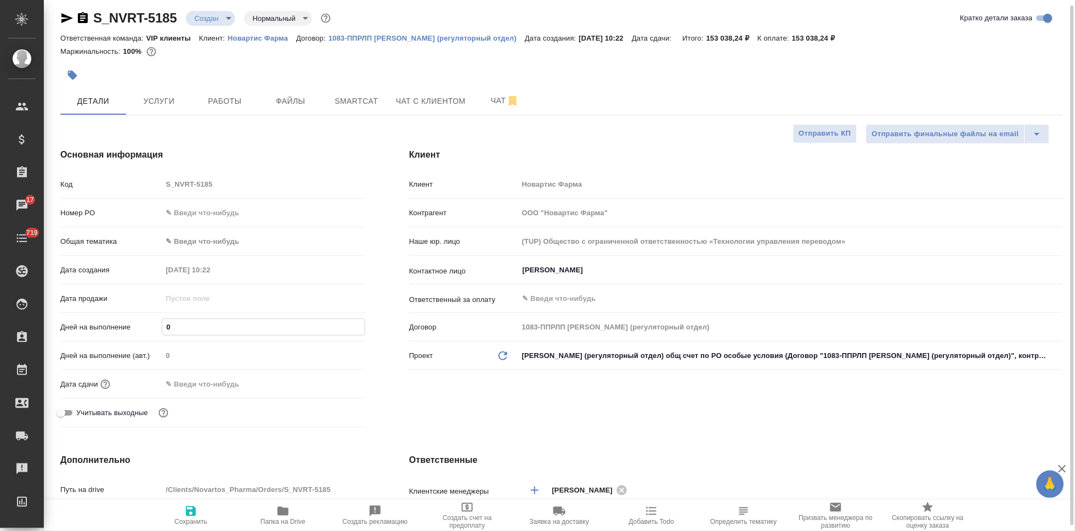
click at [215, 328] on input "0" at bounding box center [263, 327] width 202 height 16
type textarea "x"
type input "1"
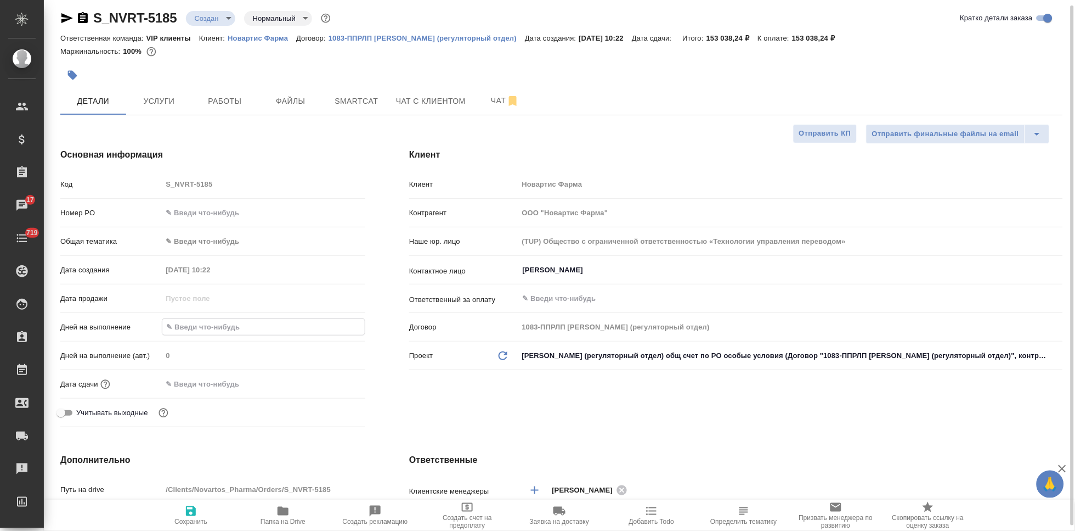
type textarea "x"
type input "19"
type textarea "x"
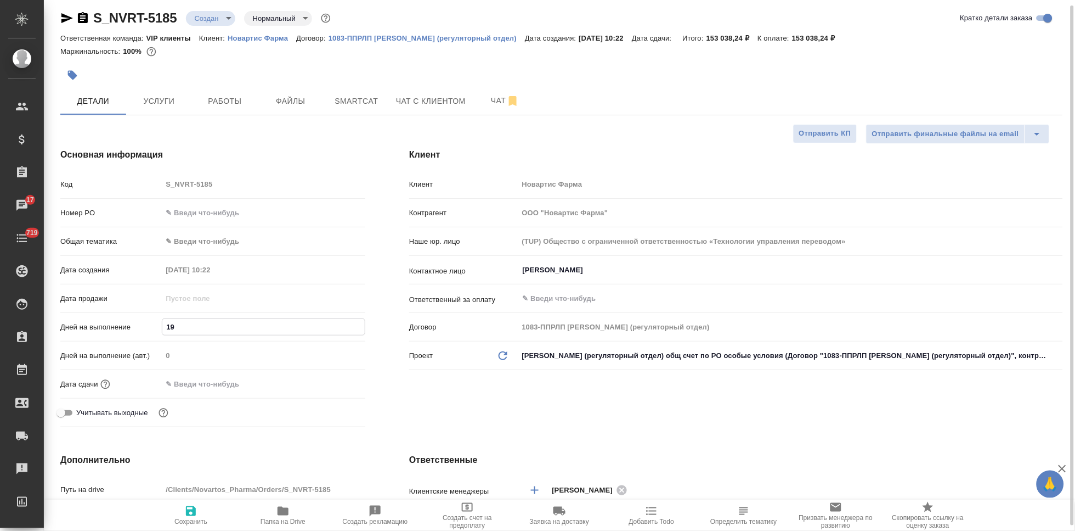
type textarea "x"
type input "19"
click at [190, 519] on span "Сохранить" at bounding box center [190, 521] width 33 height 8
type textarea "x"
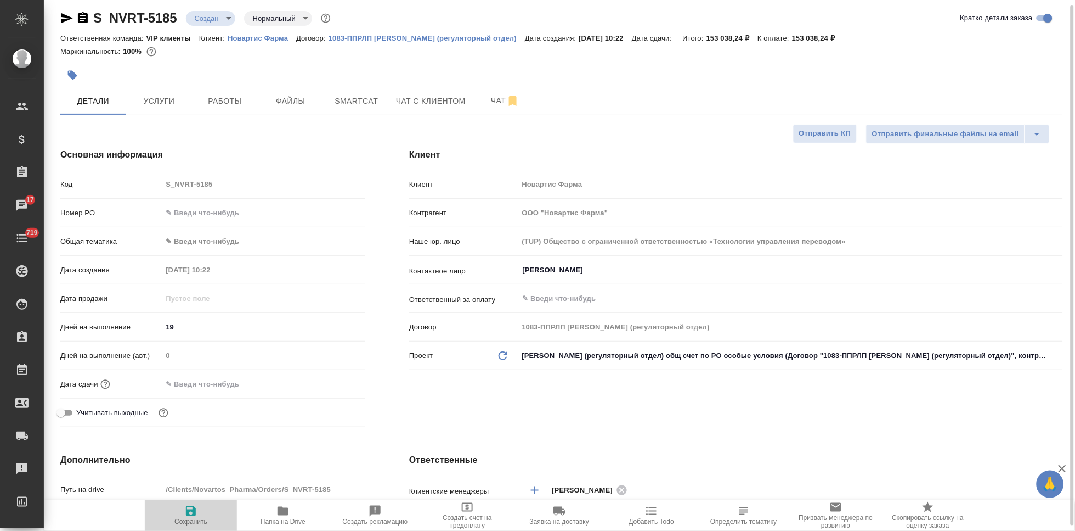
type textarea "x"
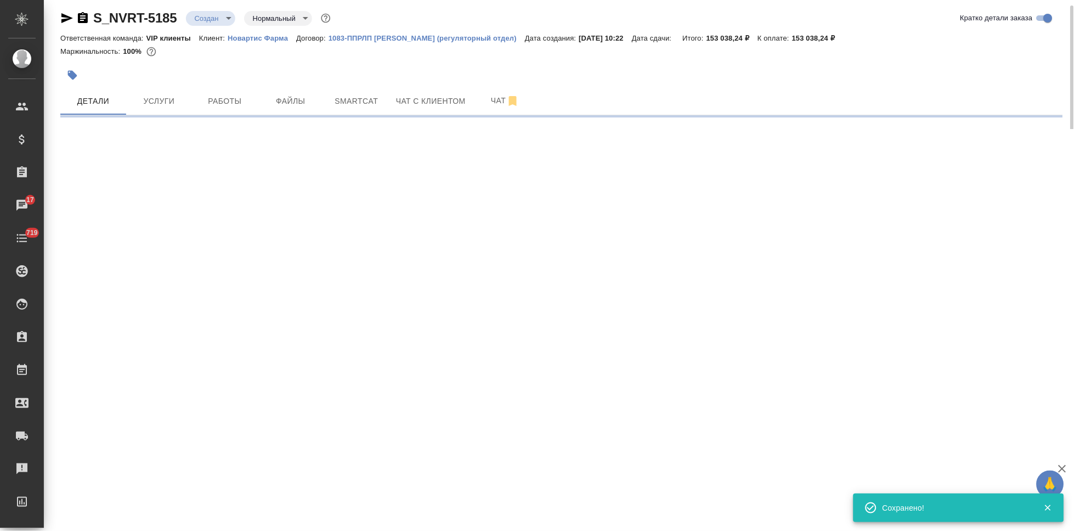
select select "RU"
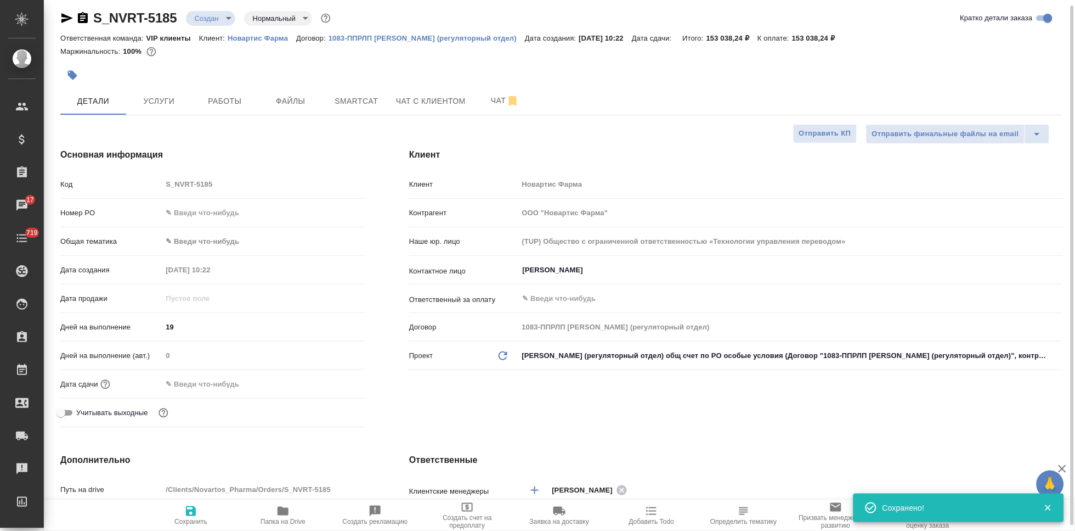
type textarea "x"
click at [190, 519] on span "Сохранить" at bounding box center [190, 521] width 33 height 8
type textarea "x"
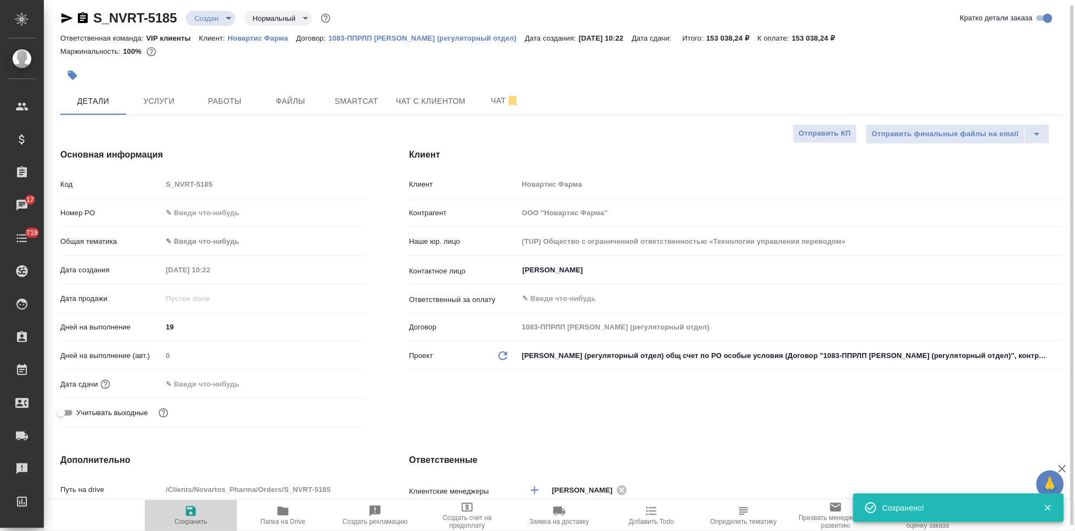
type textarea "x"
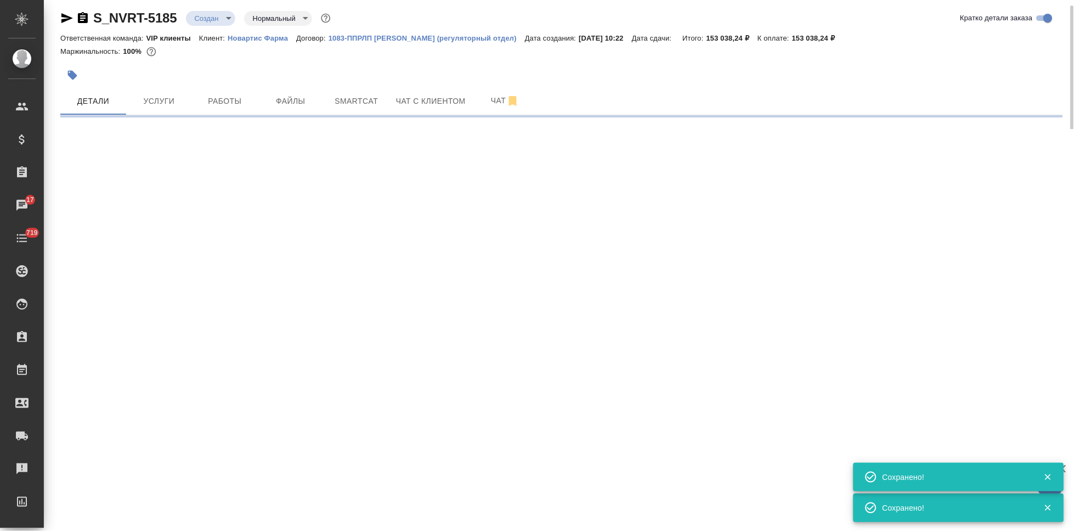
select select "RU"
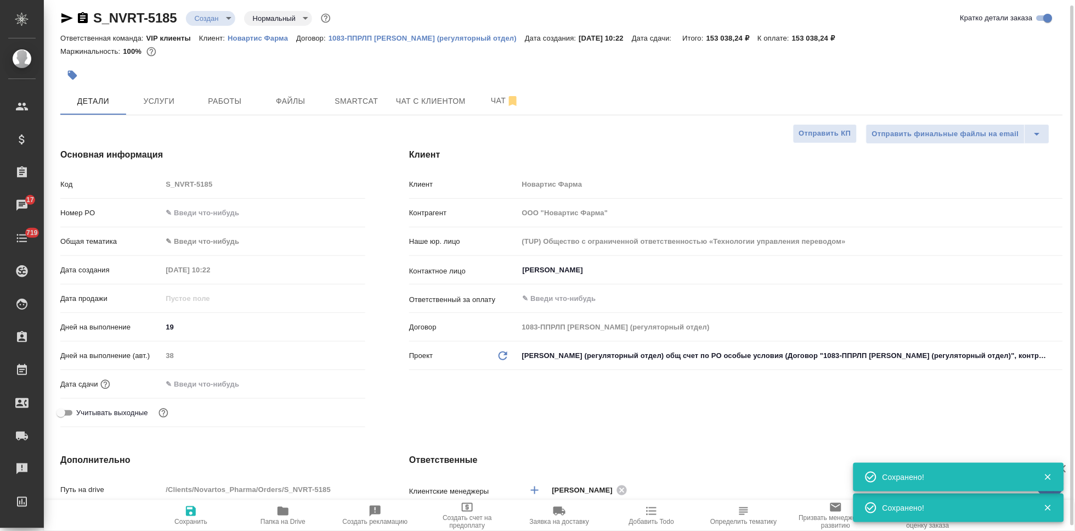
type textarea "x"
click at [167, 88] on button "Услуги" at bounding box center [159, 100] width 66 height 27
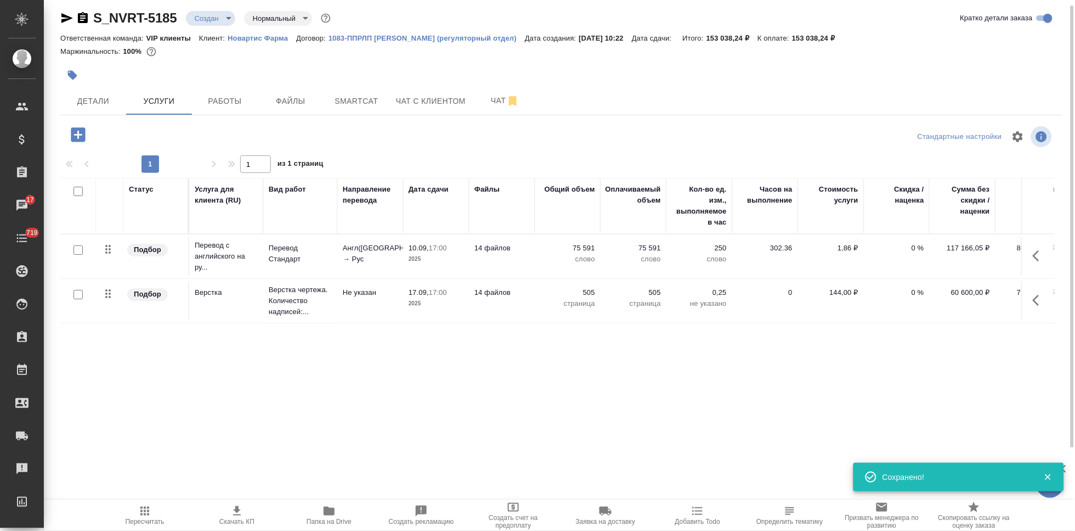
click at [146, 519] on span "Пересчитать" at bounding box center [145, 521] width 39 height 8
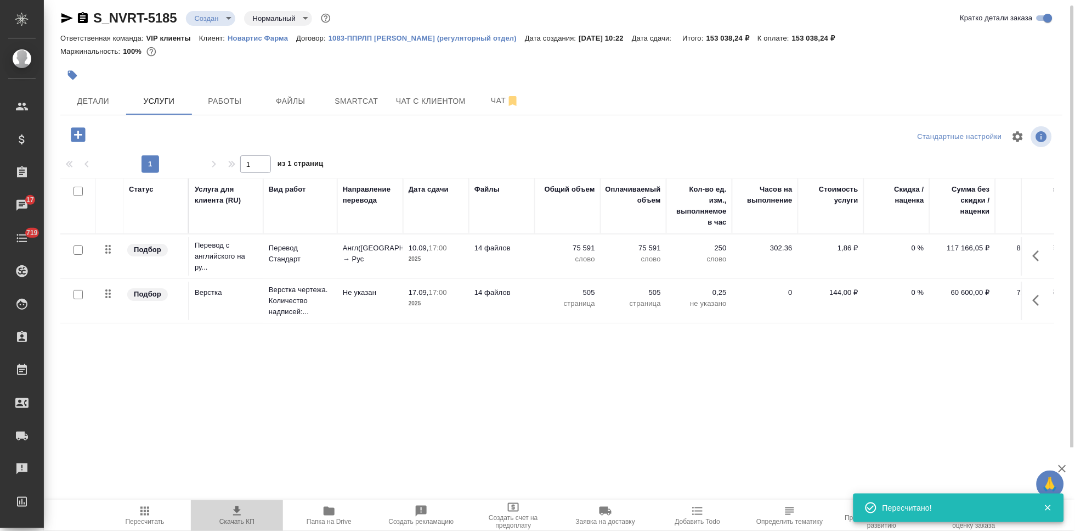
click at [243, 514] on icon "button" at bounding box center [236, 510] width 13 height 13
